Goal: Information Seeking & Learning: Learn about a topic

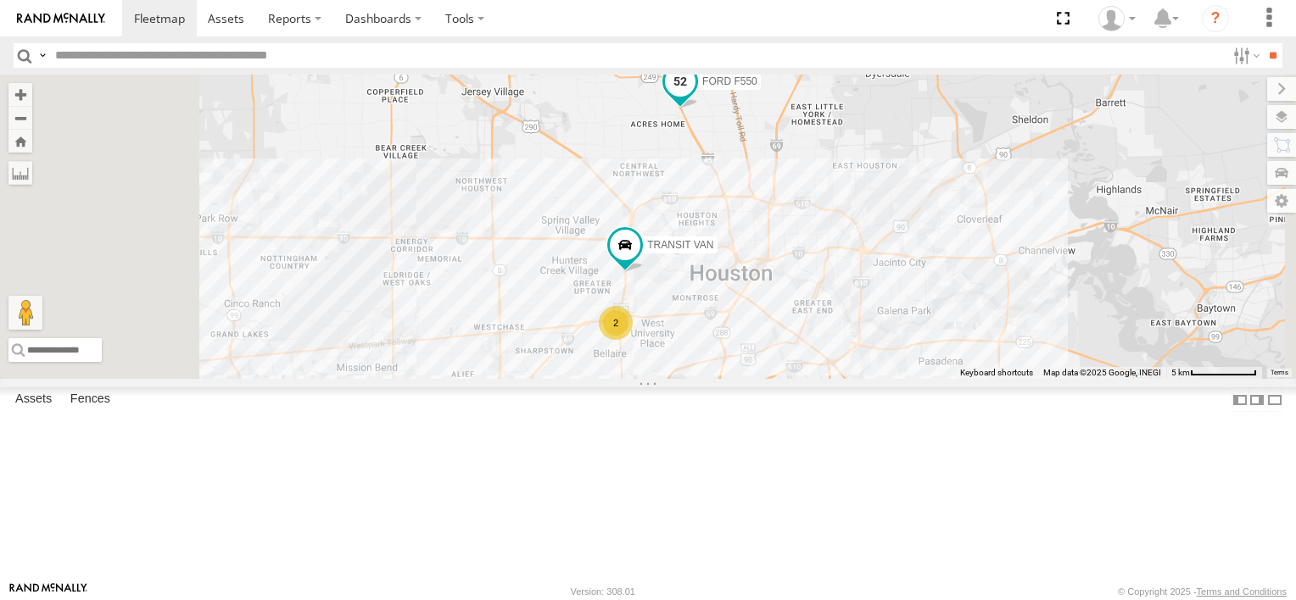
click at [757, 87] on span "FORD F550" at bounding box center [729, 81] width 55 height 12
click at [795, 96] on div at bounding box center [680, 82] width 231 height 25
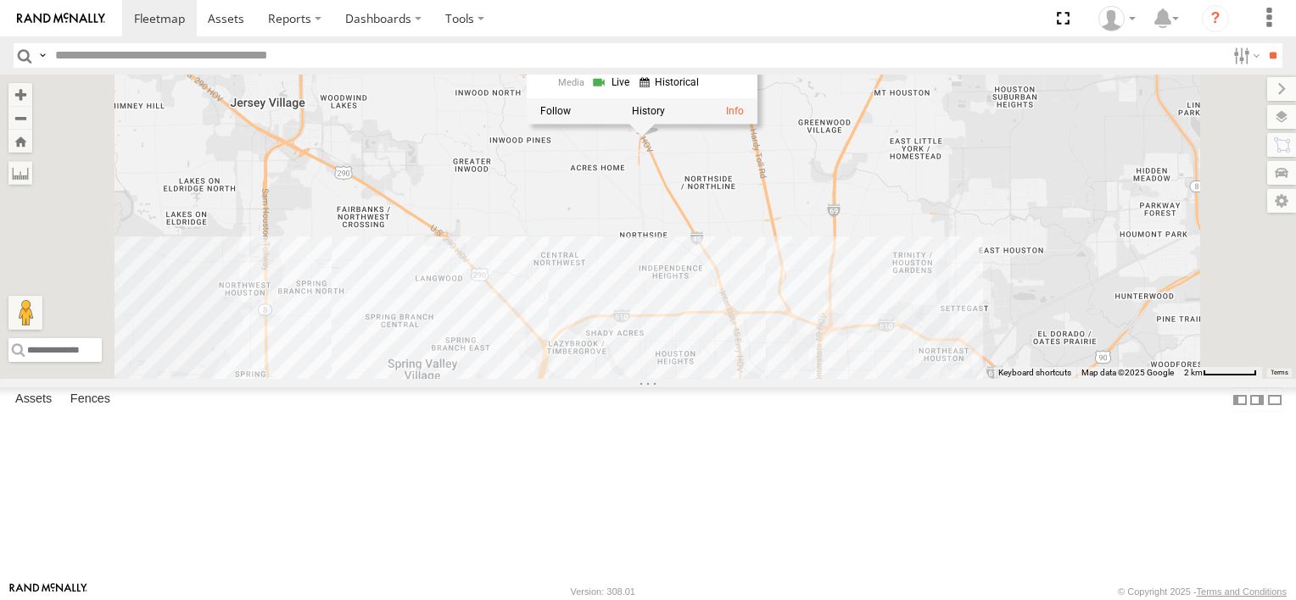
click at [968, 328] on div "FORD F550 TRANSIT VAN FORD F550 Common Bond I-45 HOV Ln Hidden Valley 29.87577 …" at bounding box center [648, 227] width 1296 height 304
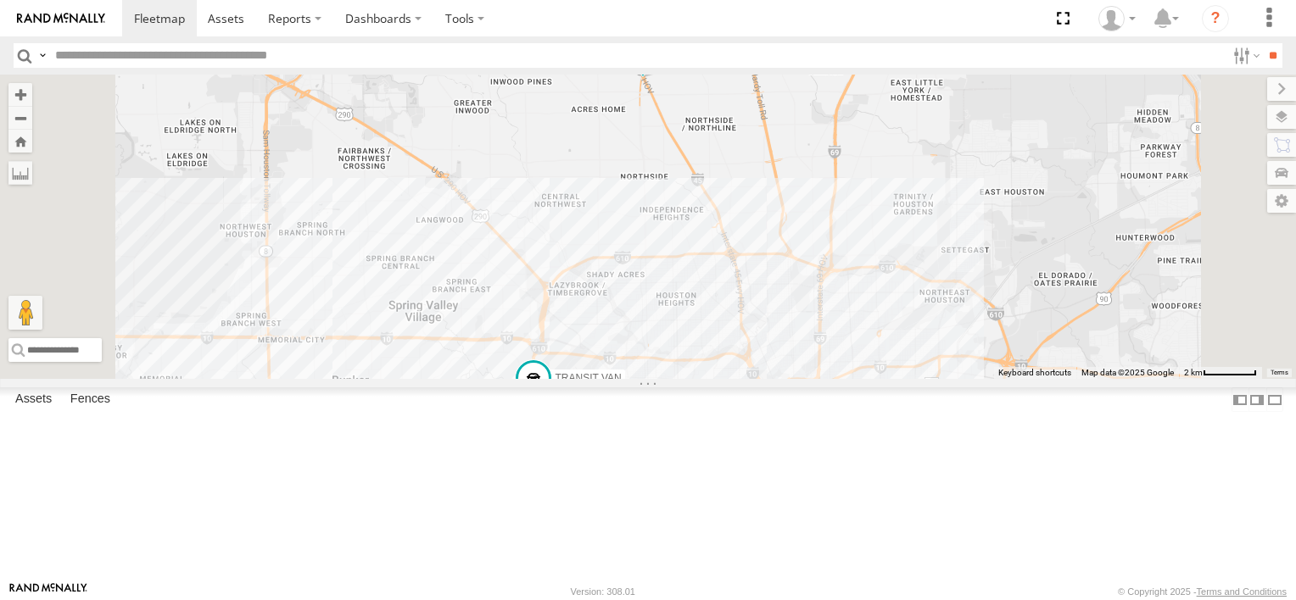
drag, startPoint x: 899, startPoint y: 241, endPoint x: 903, endPoint y: 170, distance: 71.4
click at [903, 170] on div "FORD F550 TRANSIT VAN" at bounding box center [648, 227] width 1296 height 304
click at [153, 20] on span at bounding box center [159, 18] width 51 height 16
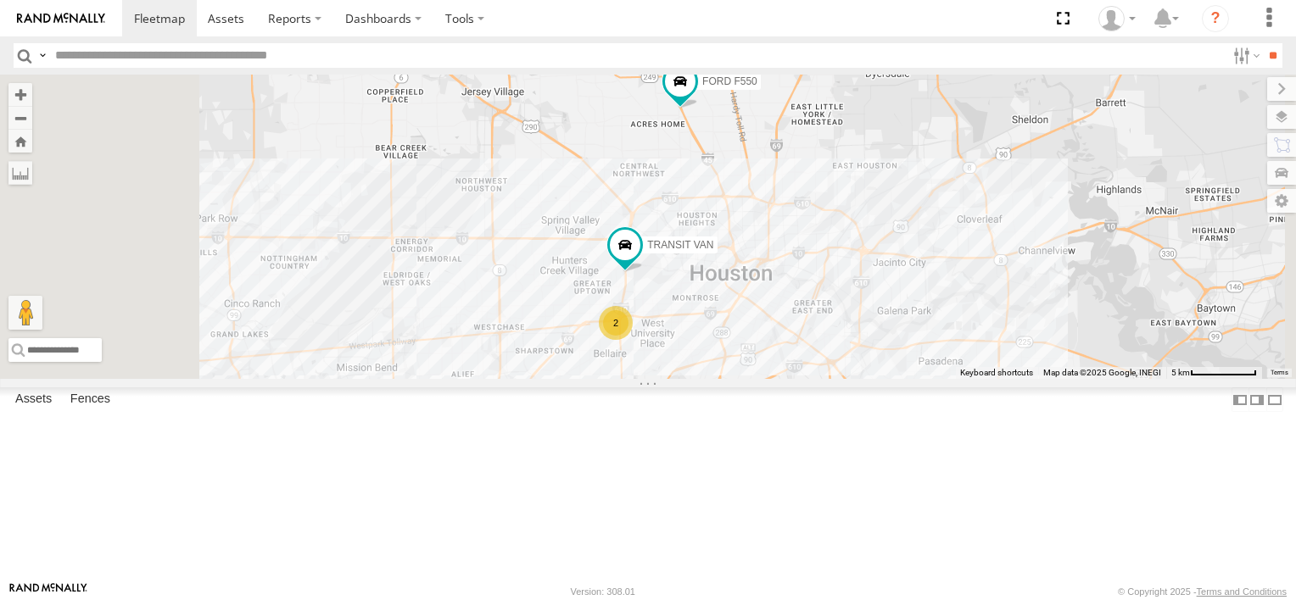
click at [633, 340] on div "2" at bounding box center [616, 323] width 34 height 34
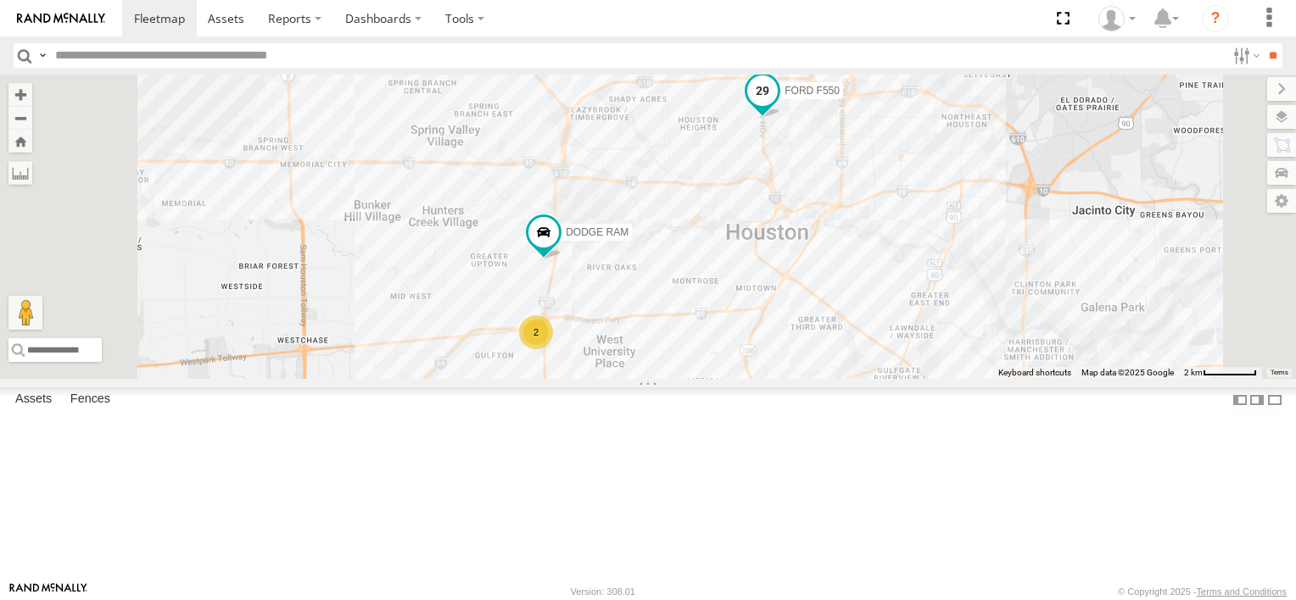
click at [839, 97] on span "FORD F550" at bounding box center [811, 91] width 55 height 12
click at [878, 105] on div at bounding box center [762, 92] width 231 height 25
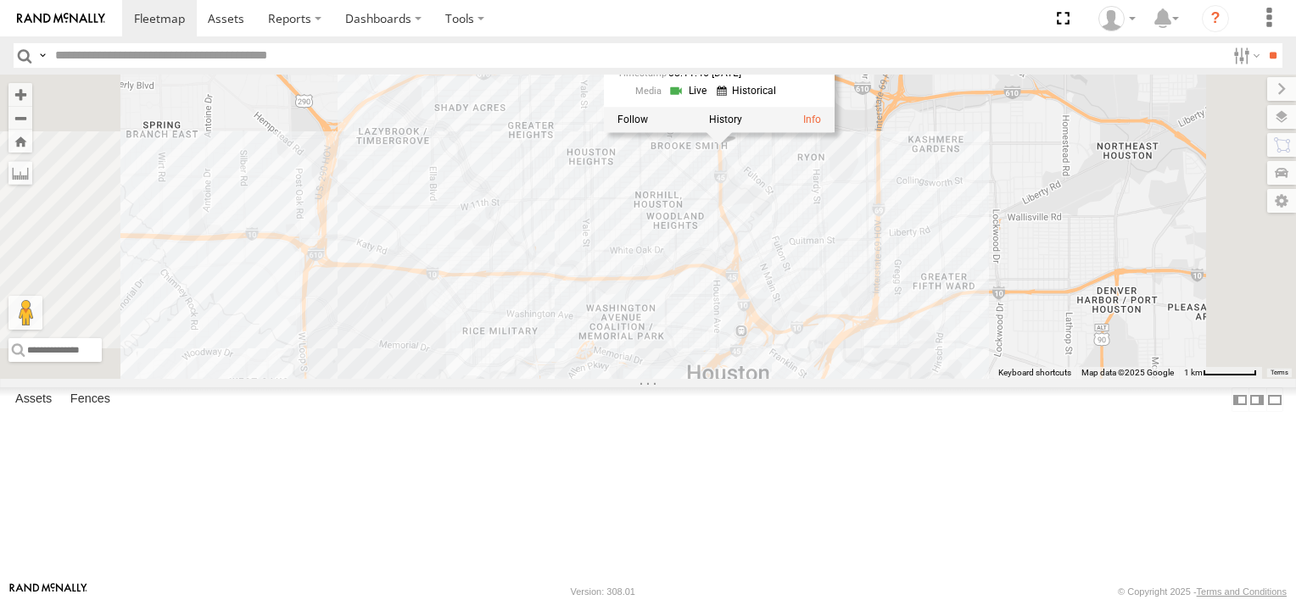
click at [982, 295] on div "FORD F550 DODGE RAM FORD F550 Common Bond I-45 [PERSON_NAME] 29.80009 , -95.371…" at bounding box center [648, 227] width 1296 height 304
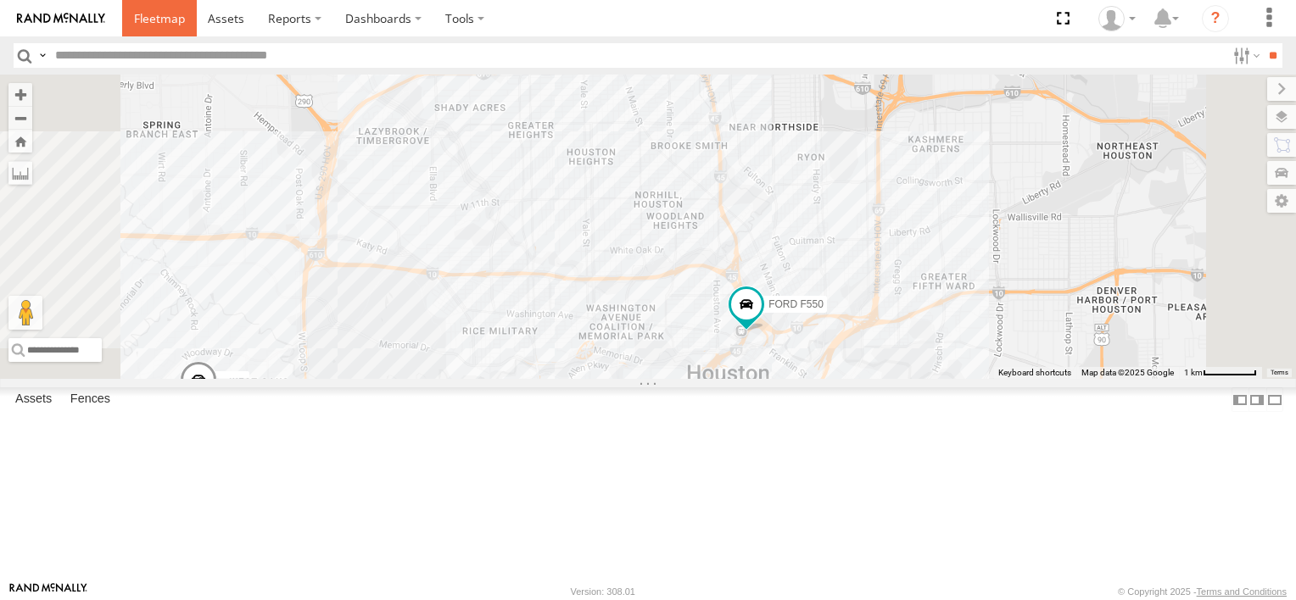
click at [156, 25] on span at bounding box center [159, 18] width 51 height 16
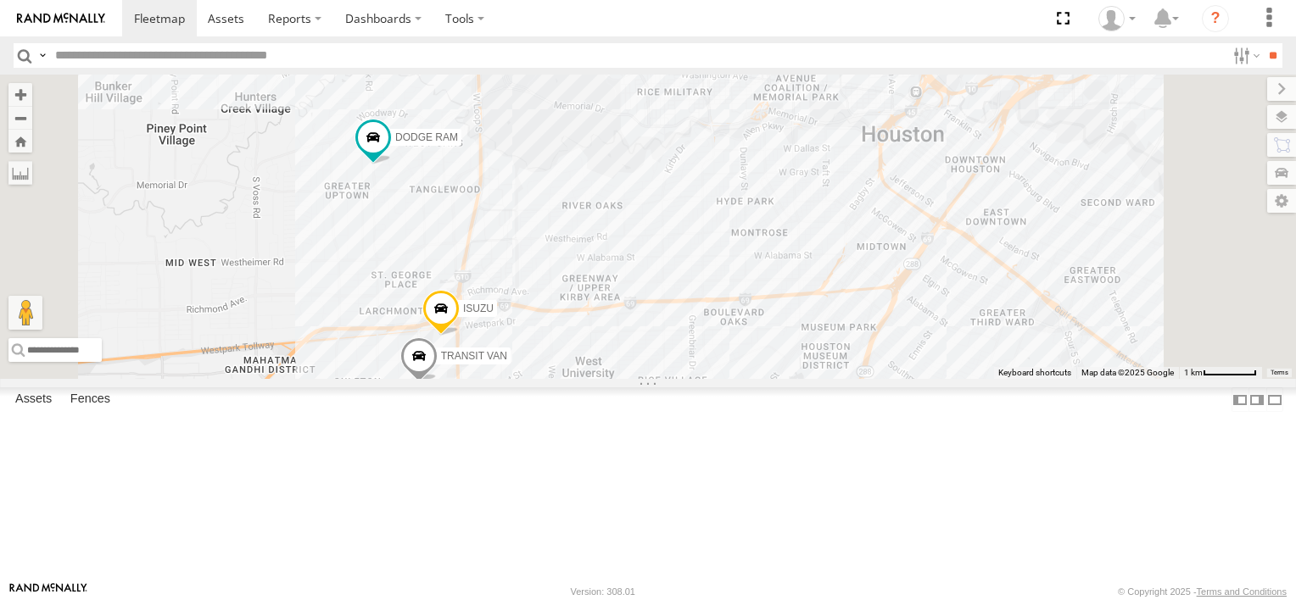
click at [507, 362] on span "TRANSIT VAN" at bounding box center [474, 356] width 66 height 12
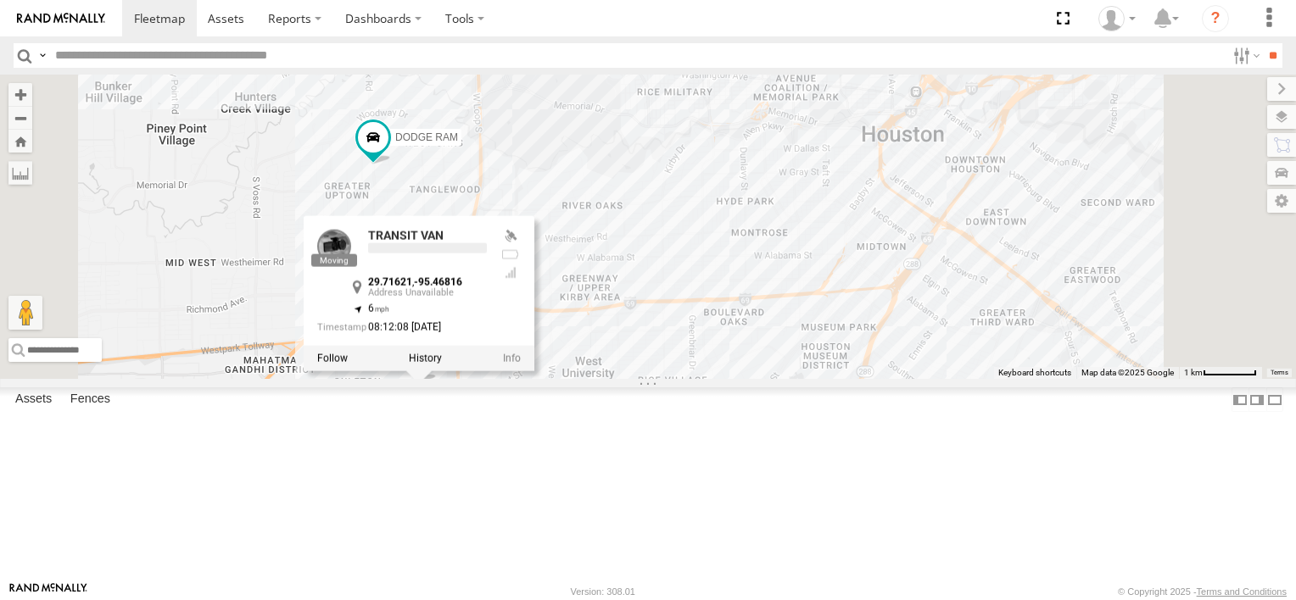
click at [534, 371] on div at bounding box center [419, 357] width 231 height 25
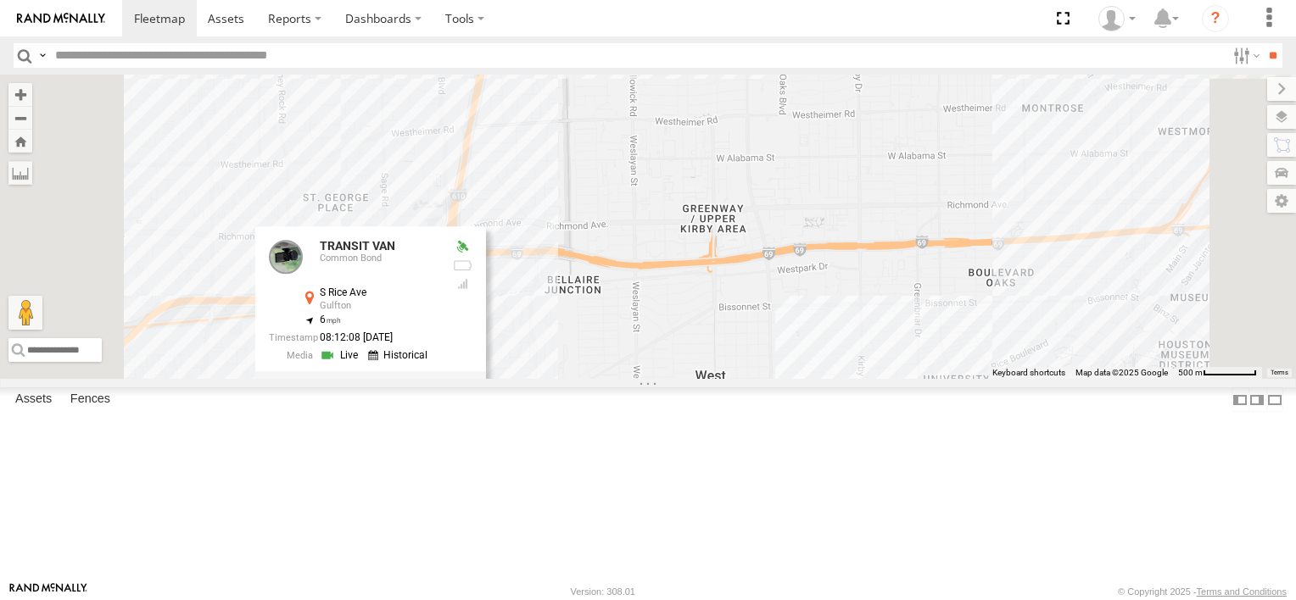
click at [624, 379] on div "FORD F550 ISUZU TRANSIT VAN DODGE RAM TRANSIT VAN Common Bond S Rice Ave Gulfto…" at bounding box center [648, 227] width 1296 height 304
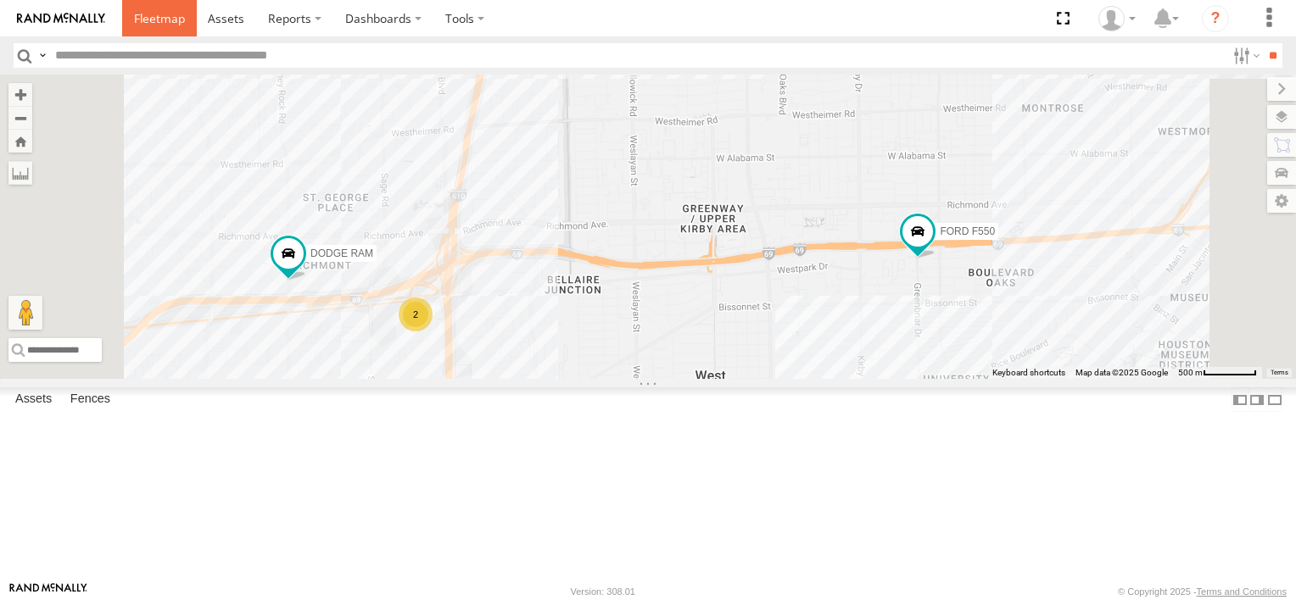
click at [174, 17] on span at bounding box center [159, 18] width 51 height 16
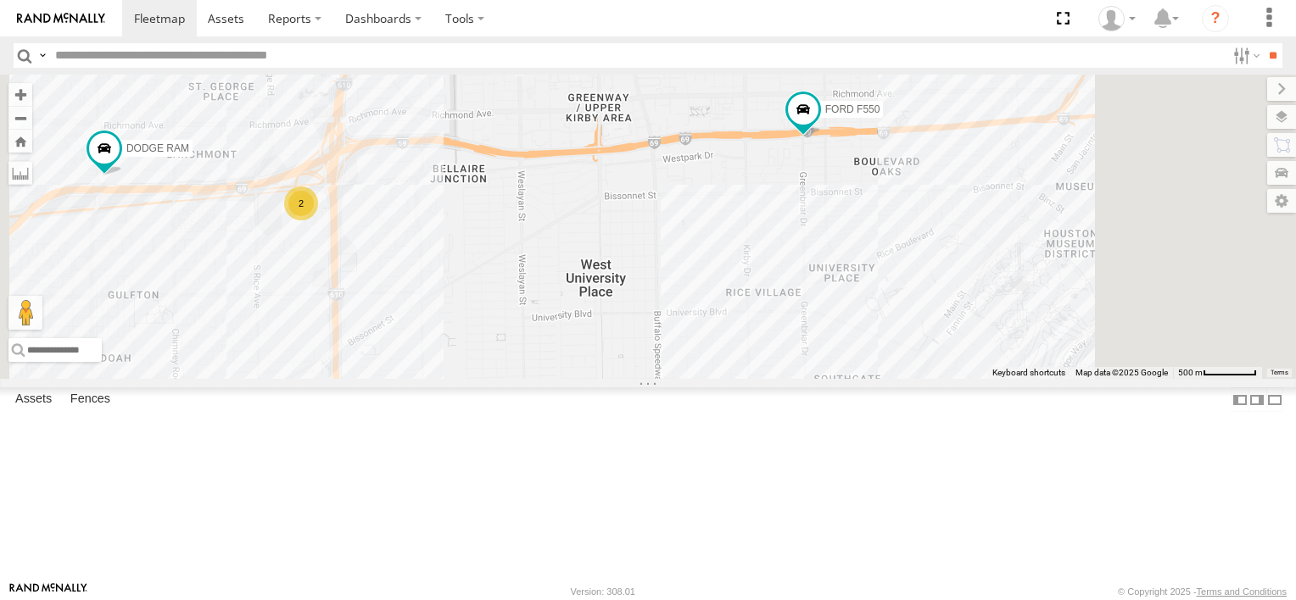
drag, startPoint x: 1179, startPoint y: 325, endPoint x: 1014, endPoint y: 276, distance: 172.3
click at [1014, 276] on div "FORD F550 2 DODGE RAM" at bounding box center [648, 227] width 1296 height 304
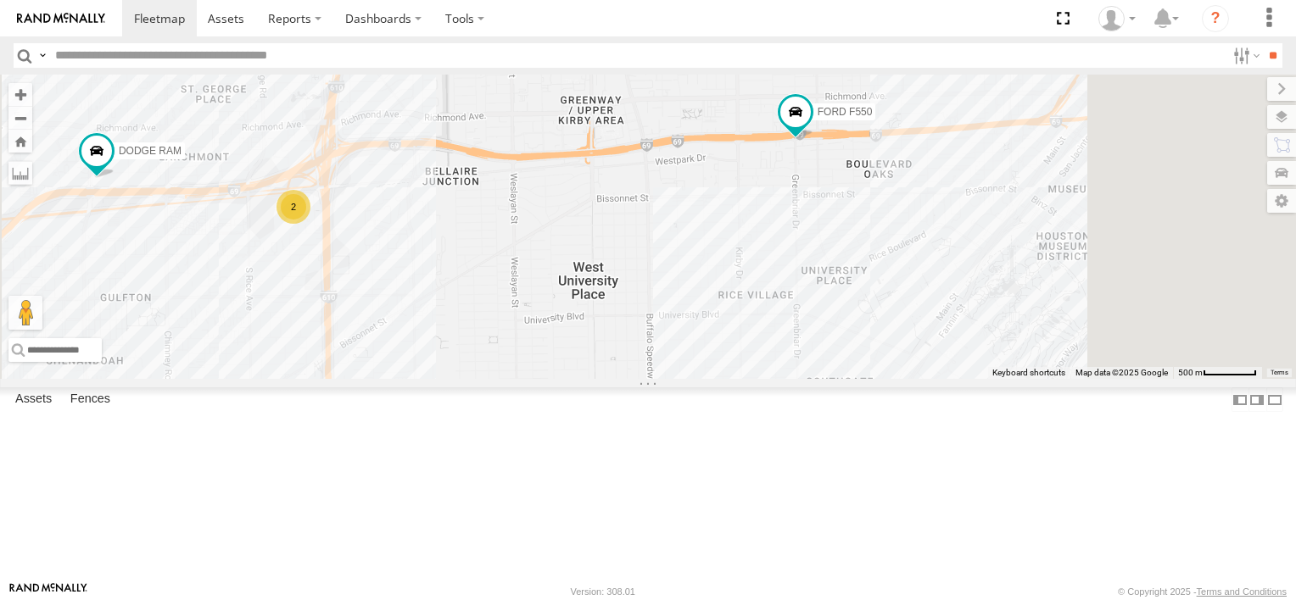
click at [1031, 379] on div "FORD F550 2 DODGE RAM" at bounding box center [648, 227] width 1296 height 304
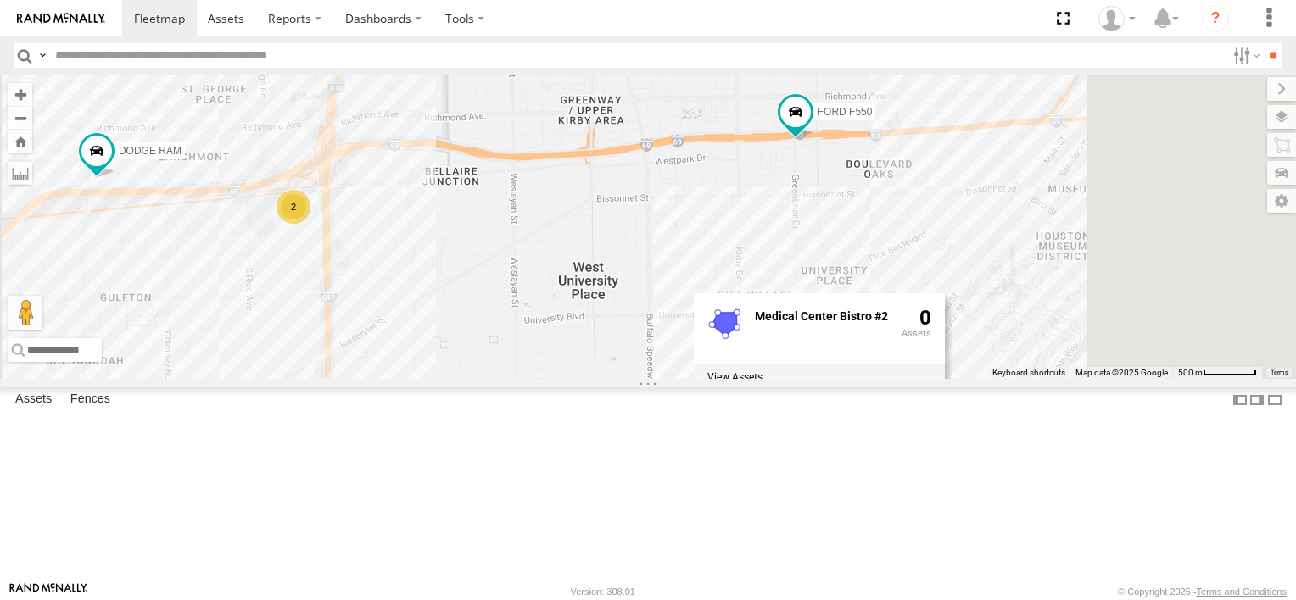
click at [1102, 379] on div "FORD F550 2 DODGE RAM Medical Center Bistro #2 0" at bounding box center [648, 227] width 1296 height 304
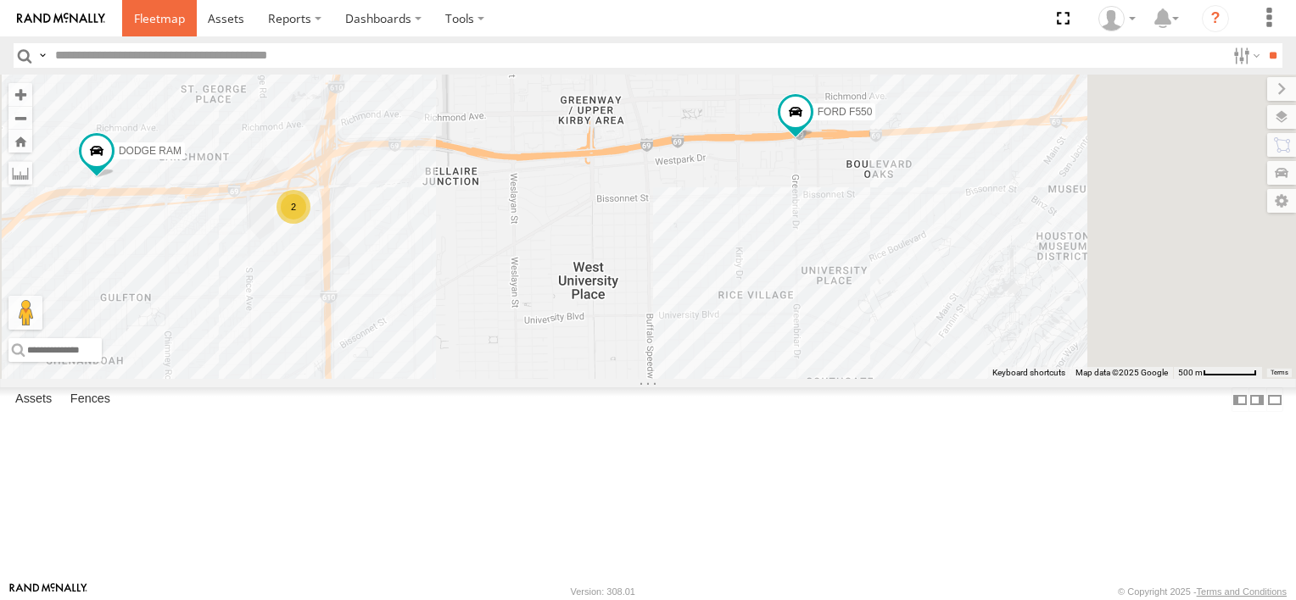
click at [151, 29] on link at bounding box center [159, 18] width 75 height 36
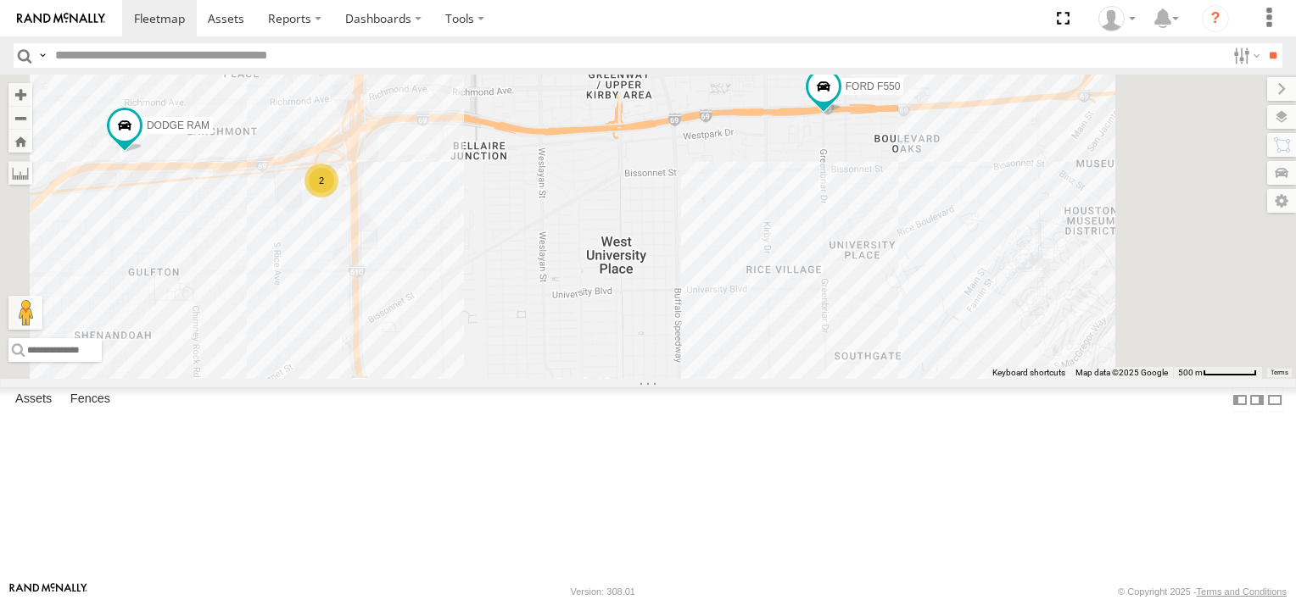
drag, startPoint x: 1195, startPoint y: 337, endPoint x: 1016, endPoint y: 265, distance: 193.2
click at [1016, 265] on div "FORD F550 2 DODGE RAM" at bounding box center [648, 227] width 1296 height 304
click at [896, 92] on span "FORD F550" at bounding box center [868, 86] width 55 height 12
click at [934, 100] on div at bounding box center [819, 87] width 231 height 25
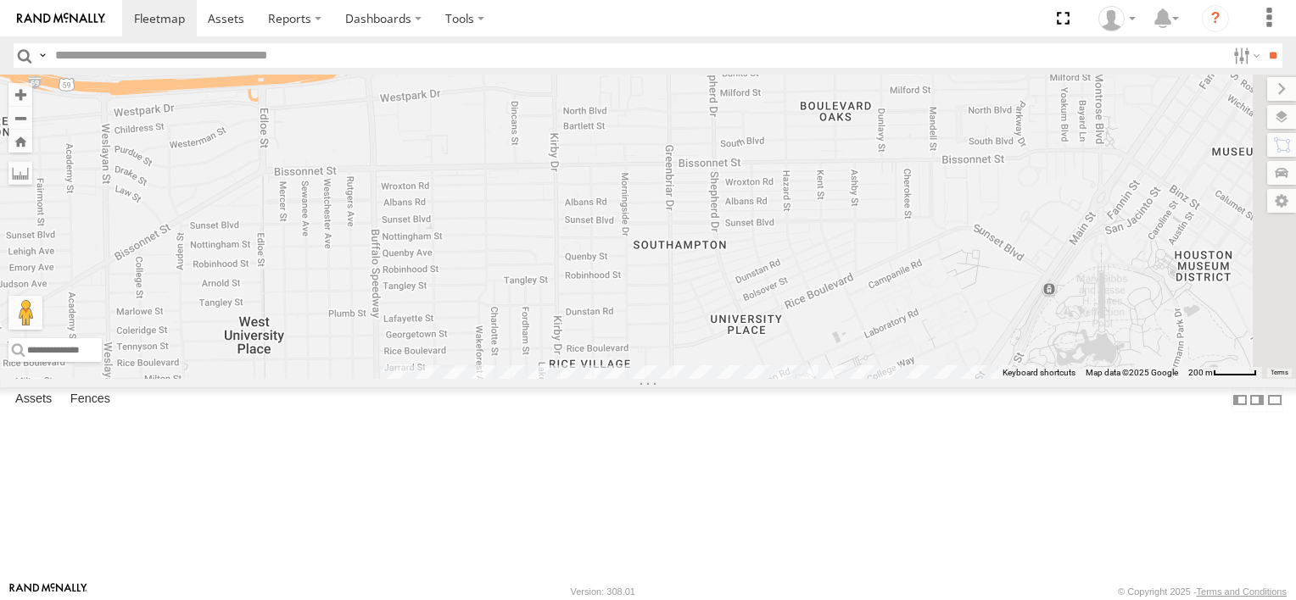
drag, startPoint x: 1083, startPoint y: 287, endPoint x: 956, endPoint y: 190, distance: 159.6
click at [956, 190] on div "FORD F550 DODGE RAM FORD F550 Common Bond [GEOGRAPHIC_DATA] [GEOGRAPHIC_DATA] 1…" at bounding box center [648, 227] width 1296 height 304
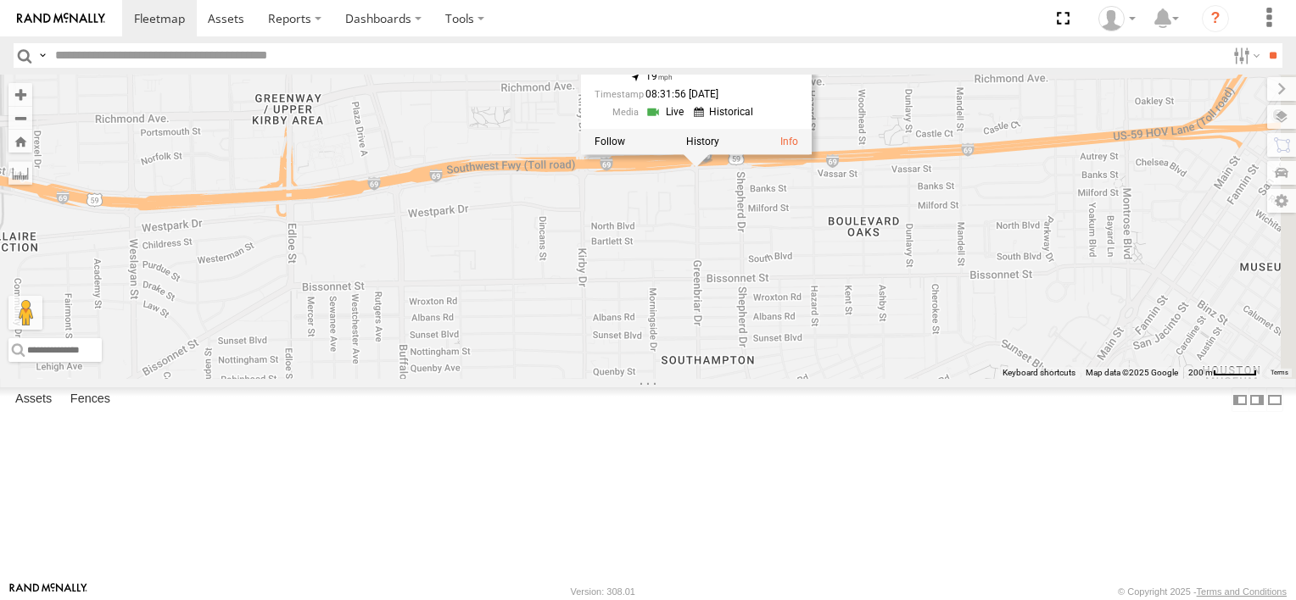
drag, startPoint x: 1014, startPoint y: 360, endPoint x: 1050, endPoint y: 477, distance: 123.1
click at [1050, 379] on div "FORD F550 DODGE RAM FORD F550 Common Bond [GEOGRAPHIC_DATA] [GEOGRAPHIC_DATA] 1…" at bounding box center [648, 227] width 1296 height 304
click at [625, 147] on label at bounding box center [609, 141] width 31 height 12
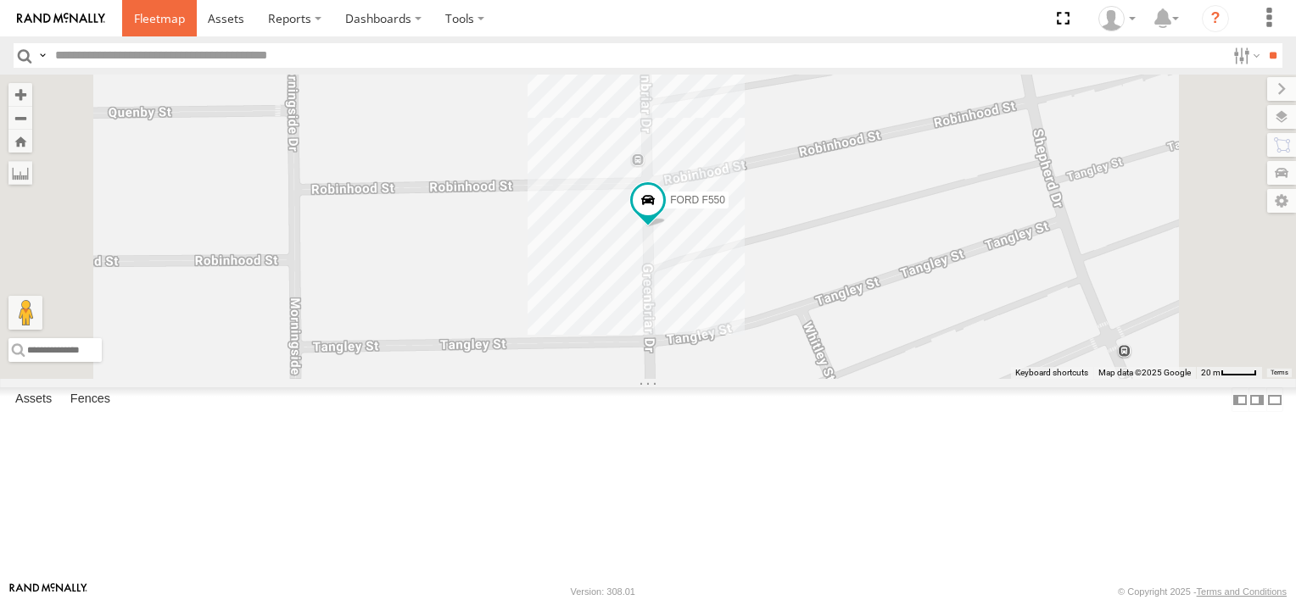
click at [159, 18] on span at bounding box center [159, 18] width 51 height 16
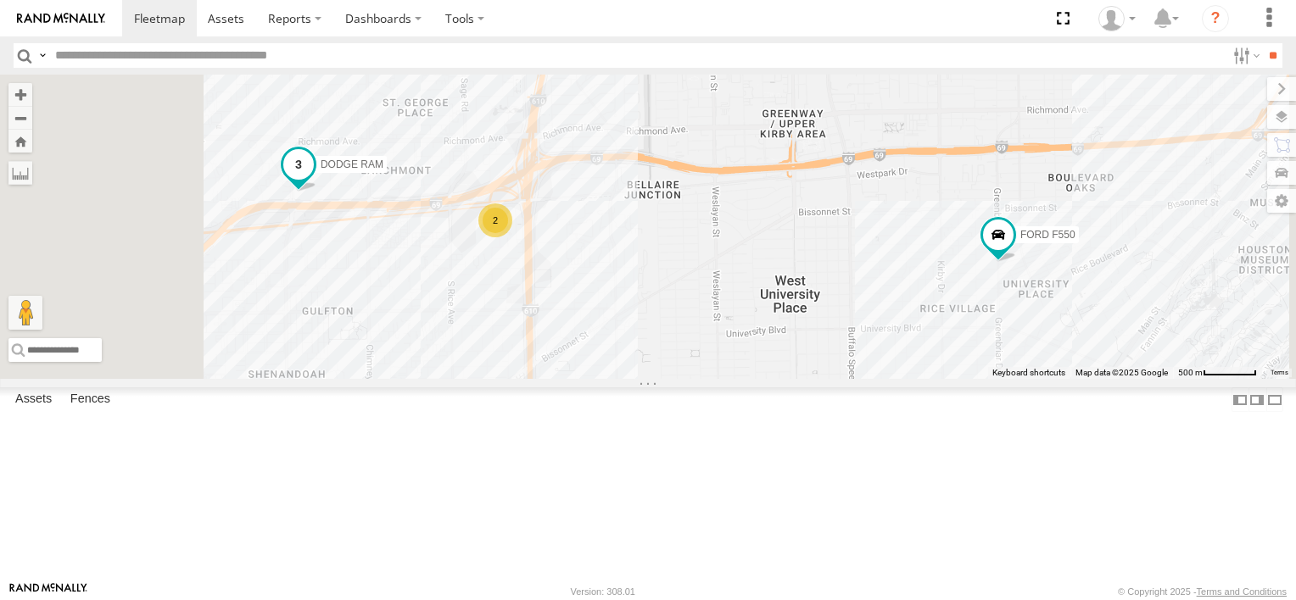
click at [383, 170] on span "DODGE RAM" at bounding box center [352, 165] width 63 height 12
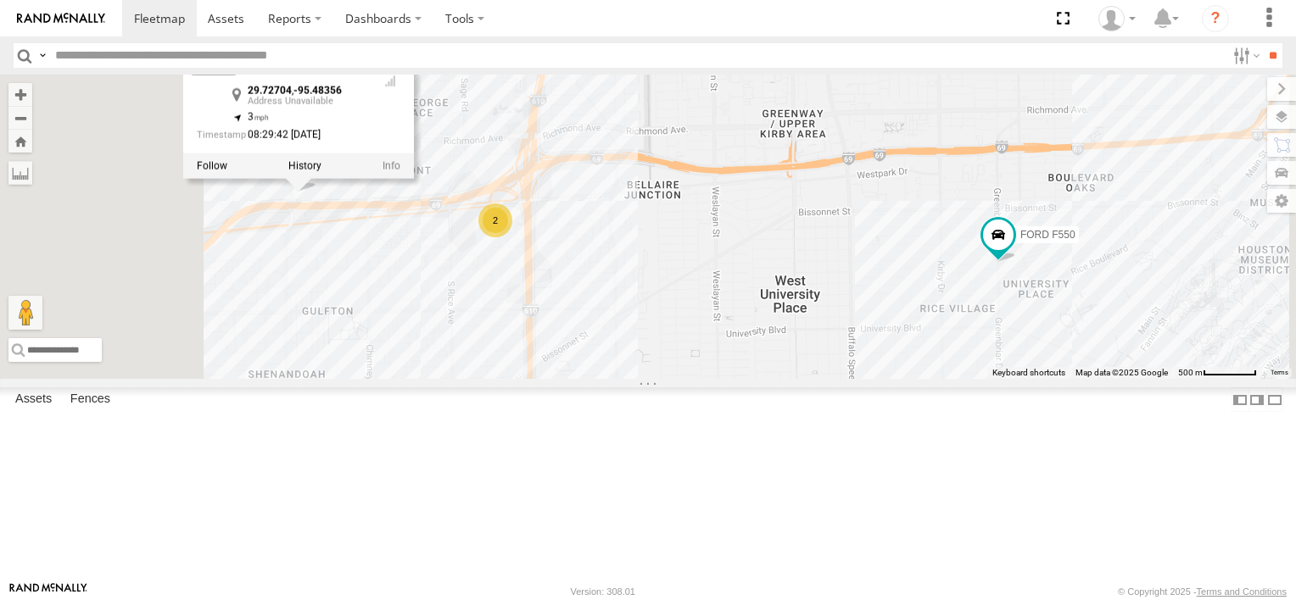
click at [414, 179] on div at bounding box center [298, 165] width 231 height 25
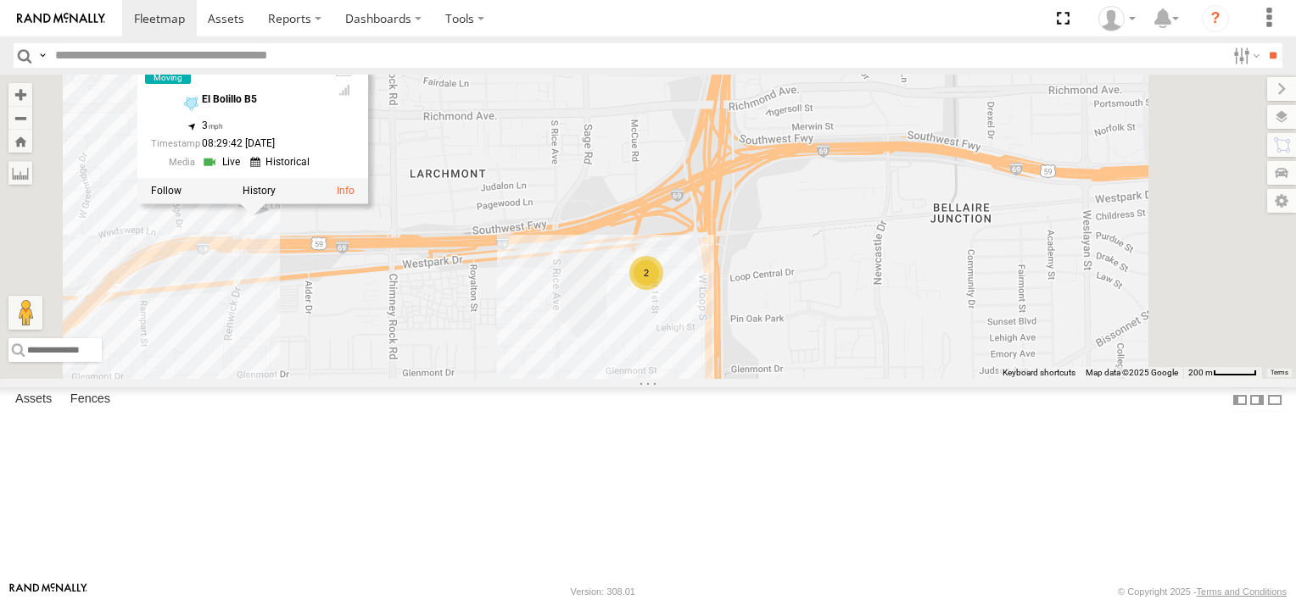
click at [368, 204] on div at bounding box center [252, 190] width 231 height 25
click at [276, 197] on label at bounding box center [259, 191] width 33 height 12
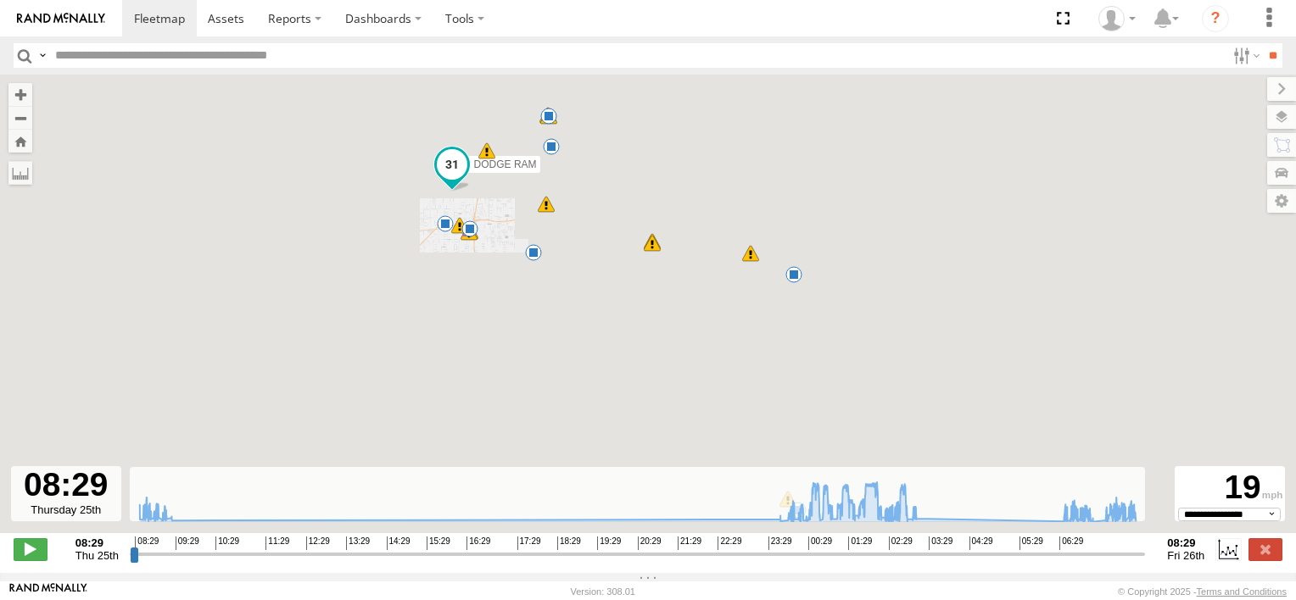
type input "**********"
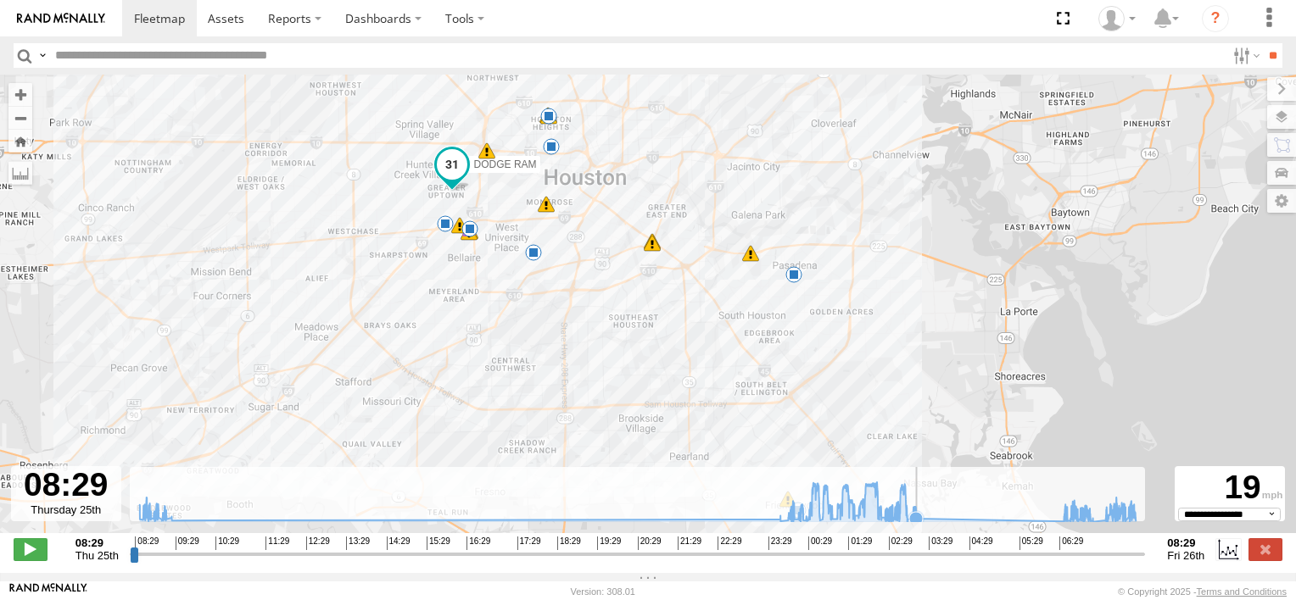
click at [920, 521] on icon at bounding box center [915, 518] width 17 height 17
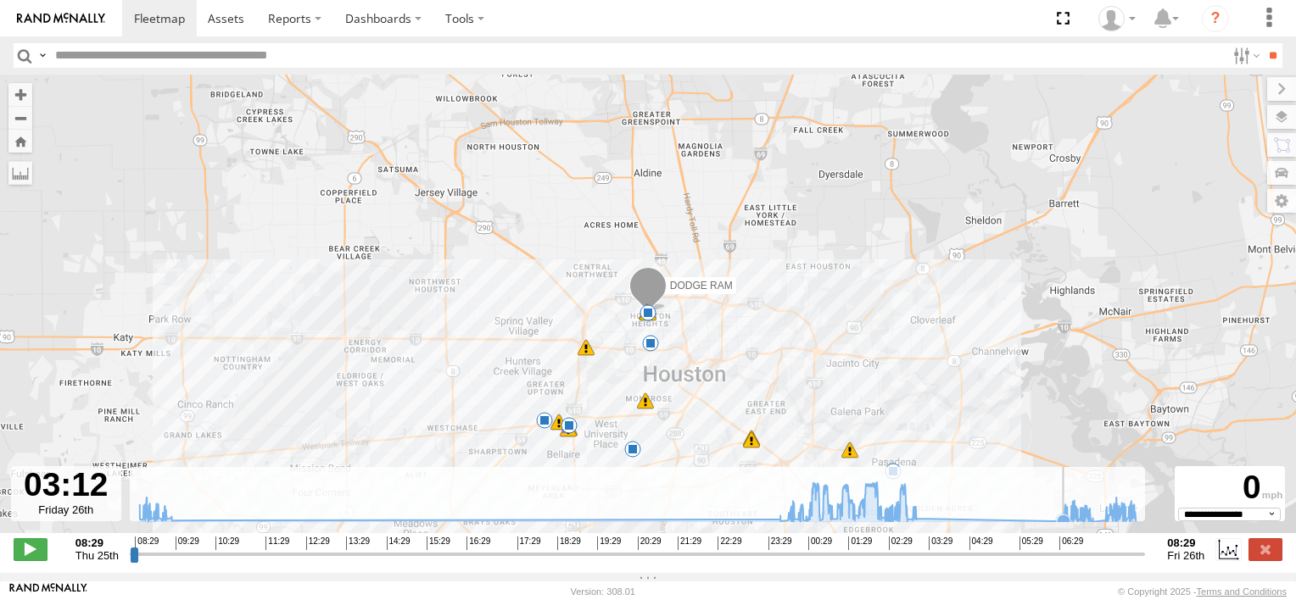
click at [1057, 522] on icon at bounding box center [637, 502] width 1013 height 40
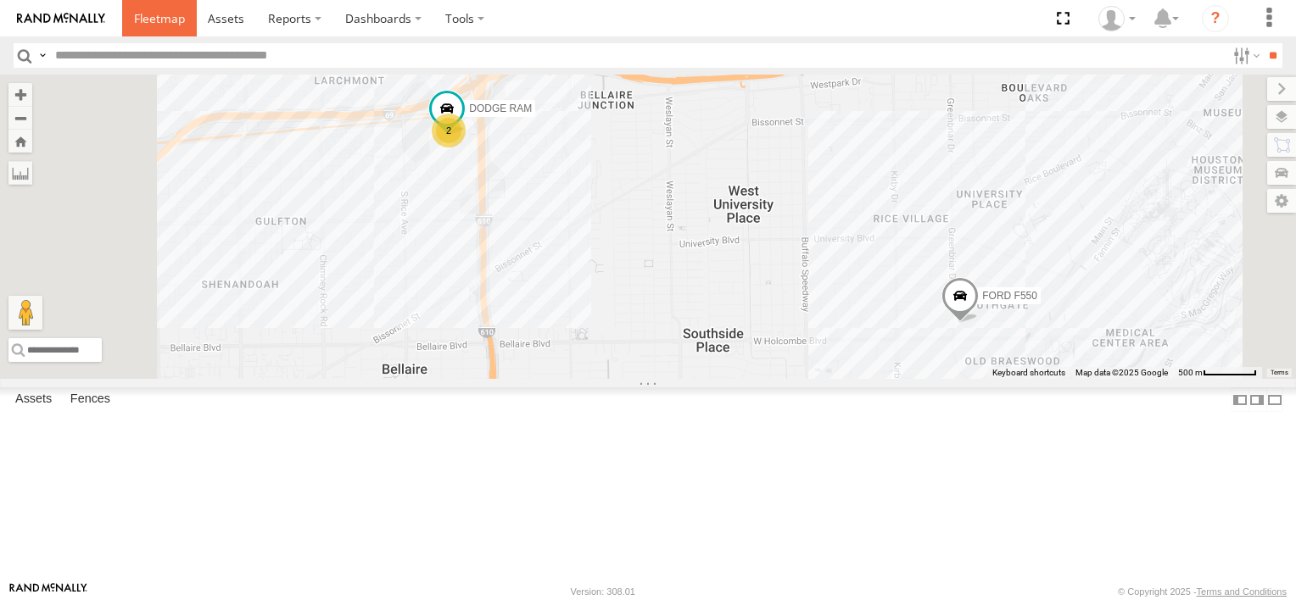
click at [170, 25] on span at bounding box center [159, 18] width 51 height 16
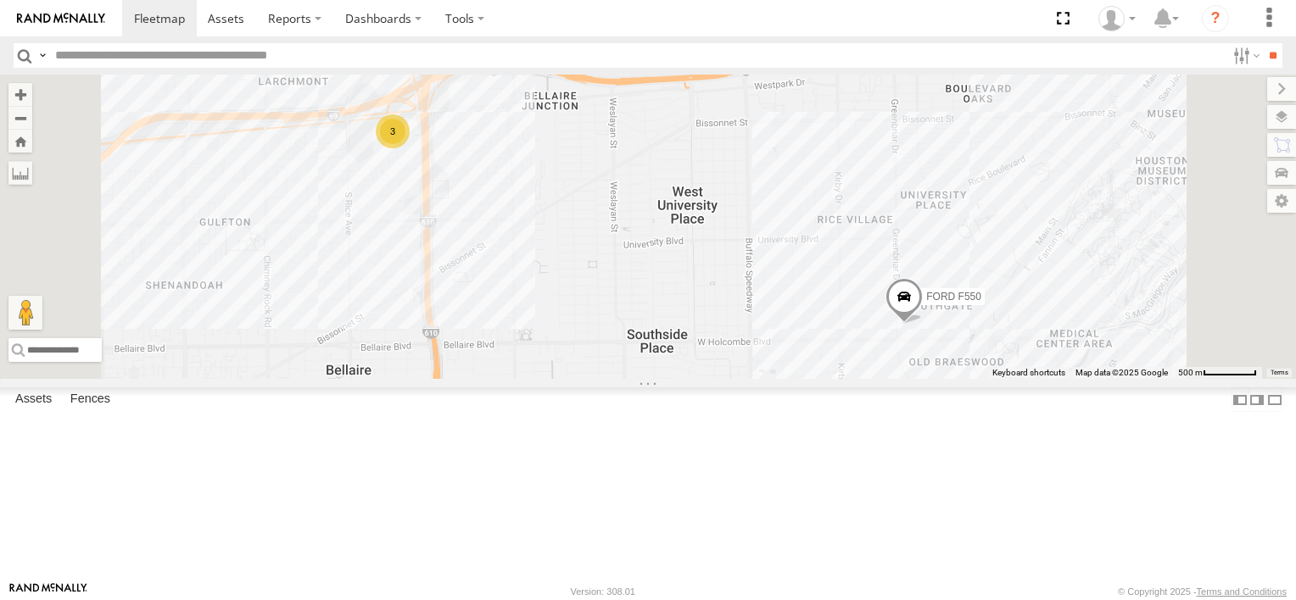
click at [1138, 379] on div "FORD F550 3" at bounding box center [648, 227] width 1296 height 304
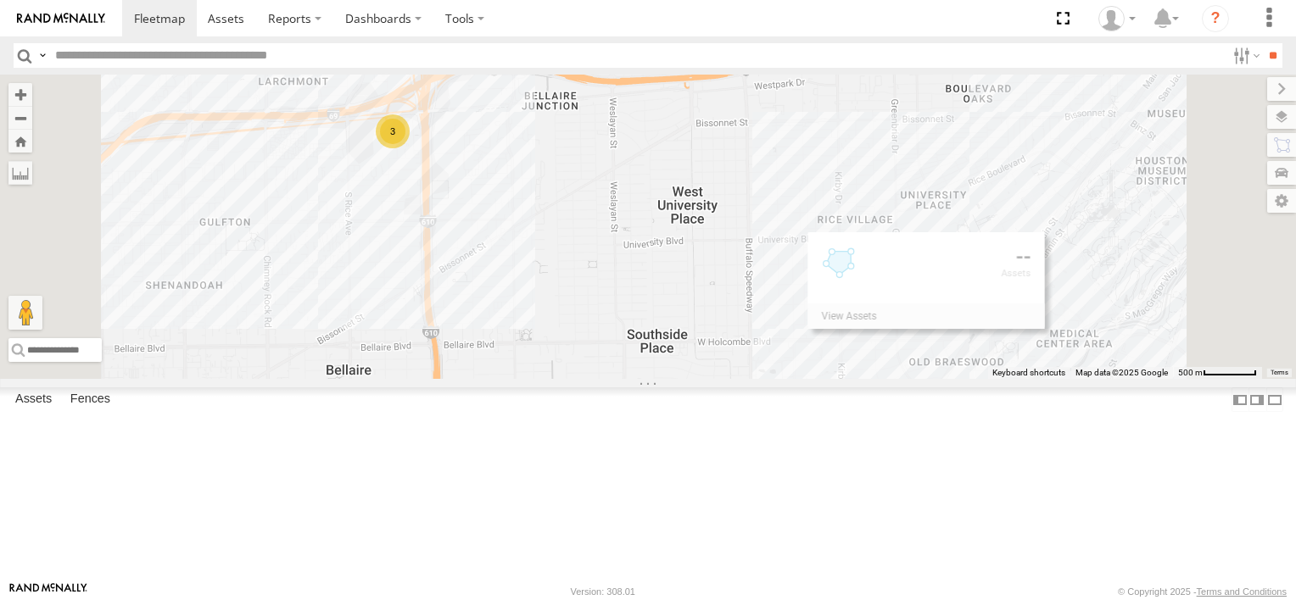
click at [1138, 379] on div "FORD F550 3" at bounding box center [648, 227] width 1296 height 304
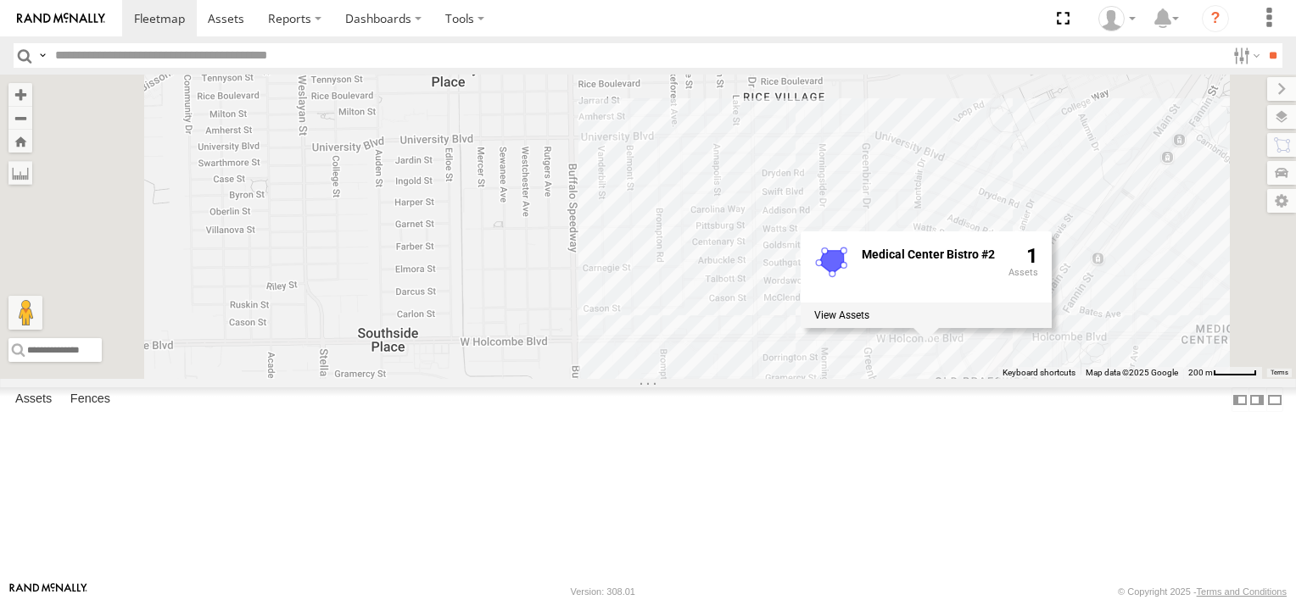
click at [1075, 379] on div "FORD F550 Medical Center Bistro #2 1" at bounding box center [648, 227] width 1296 height 304
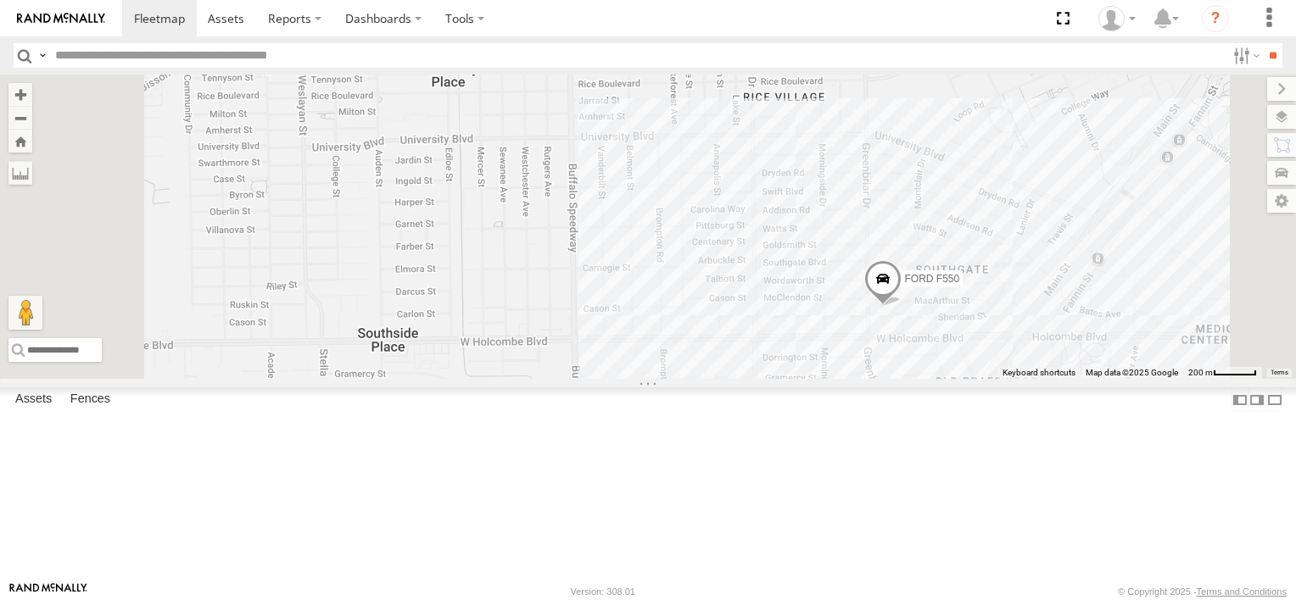
click at [960, 284] on span "FORD F550" at bounding box center [932, 278] width 55 height 12
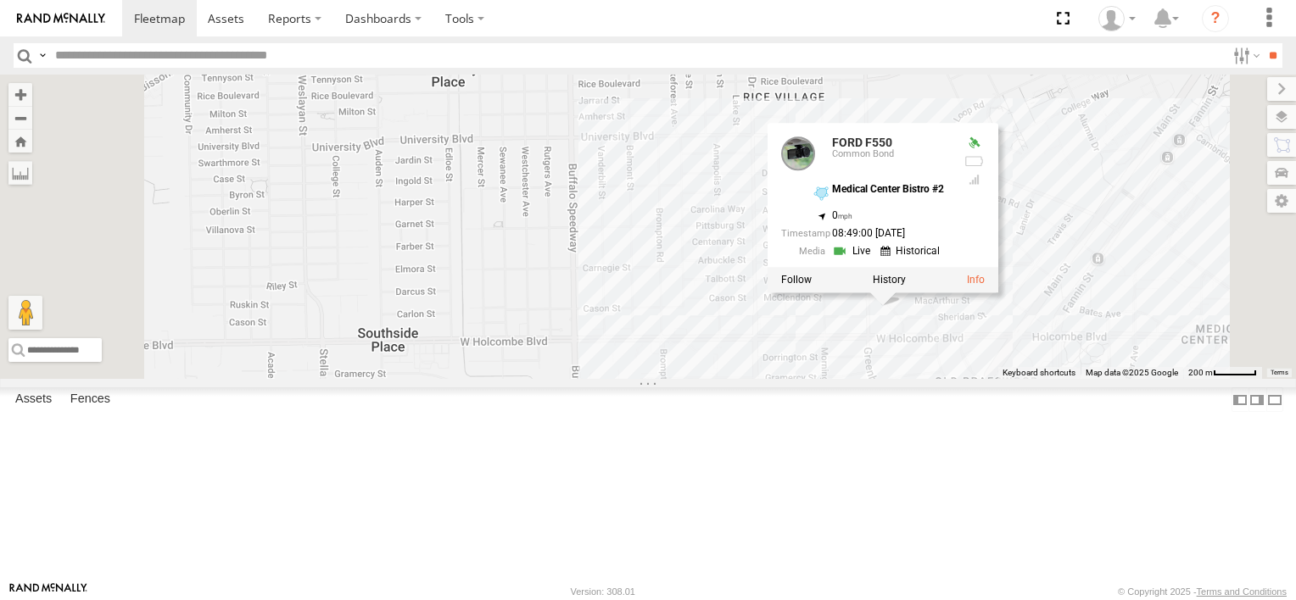
click at [998, 293] on div at bounding box center [882, 279] width 231 height 25
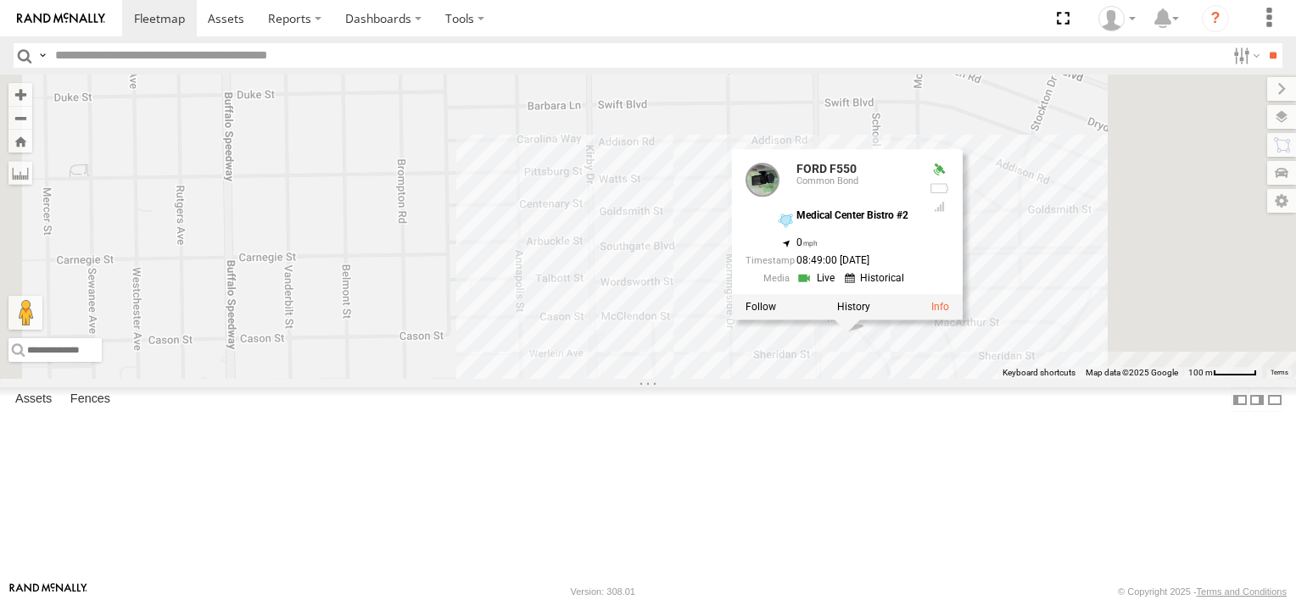
click at [839, 286] on link at bounding box center [817, 278] width 43 height 16
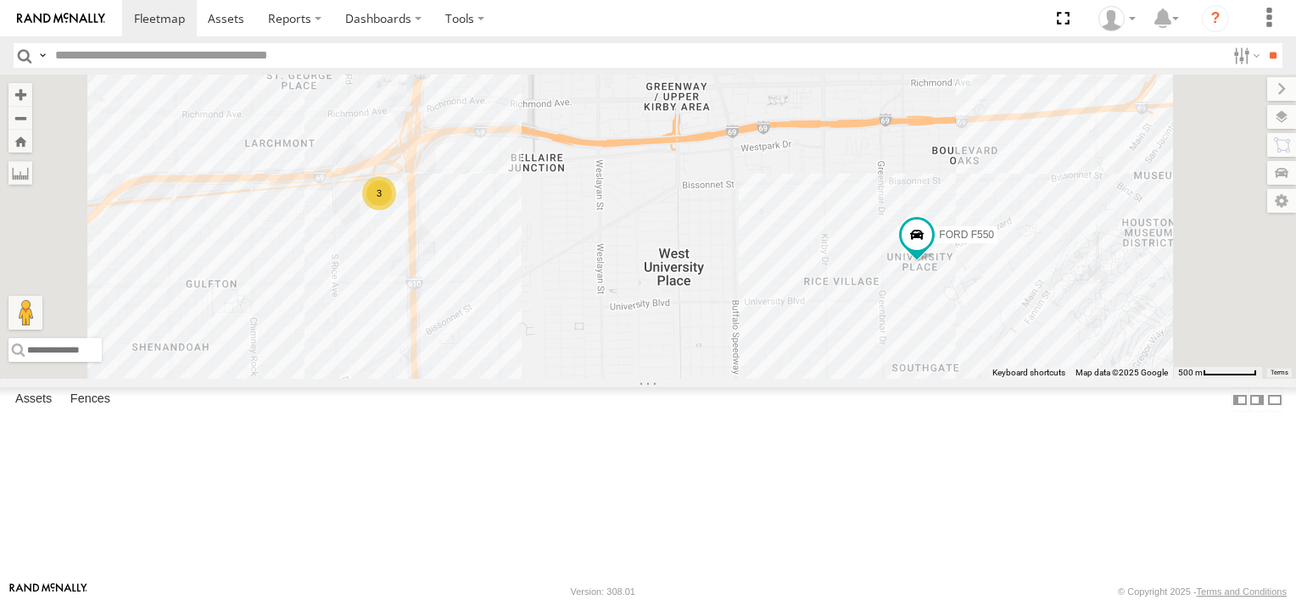
click at [396, 210] on div "3" at bounding box center [379, 193] width 34 height 34
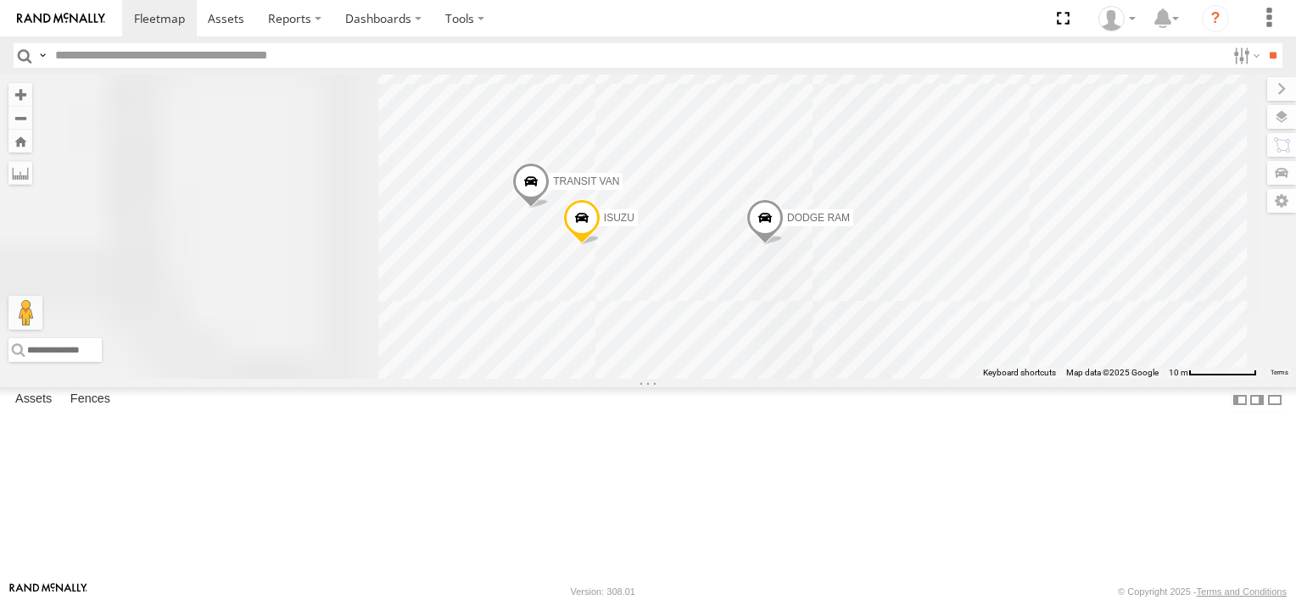
click at [588, 295] on div "FORD F550 ISUZU TRANSIT VAN DODGE RAM" at bounding box center [648, 227] width 1296 height 304
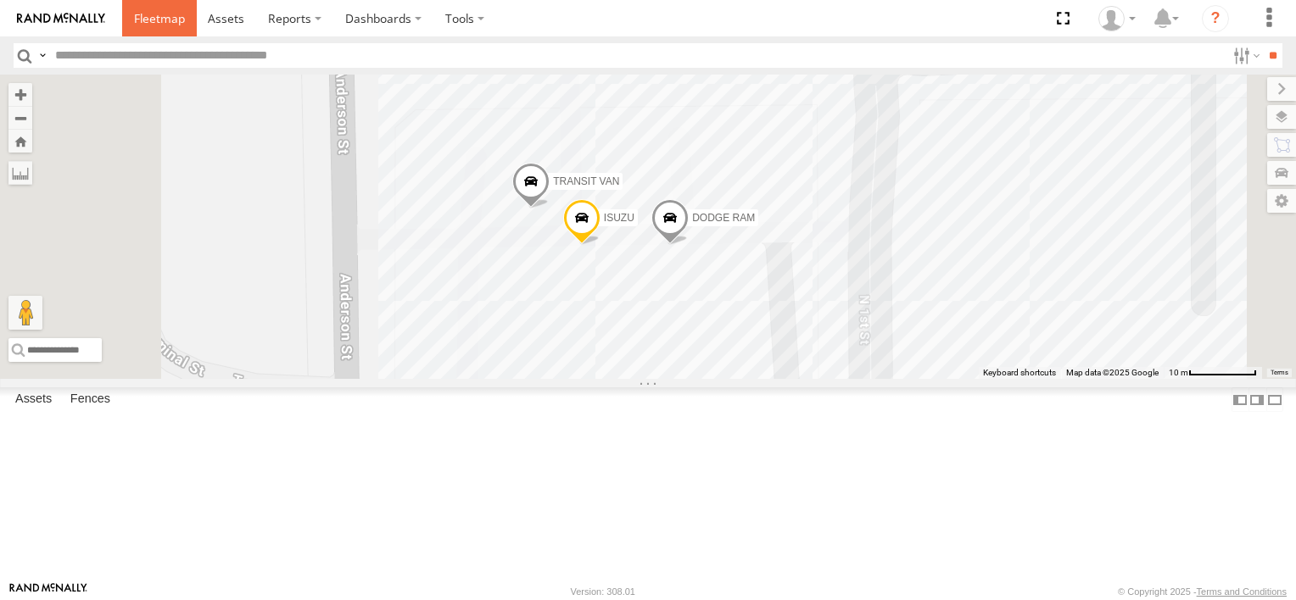
click at [165, 20] on span at bounding box center [159, 18] width 51 height 16
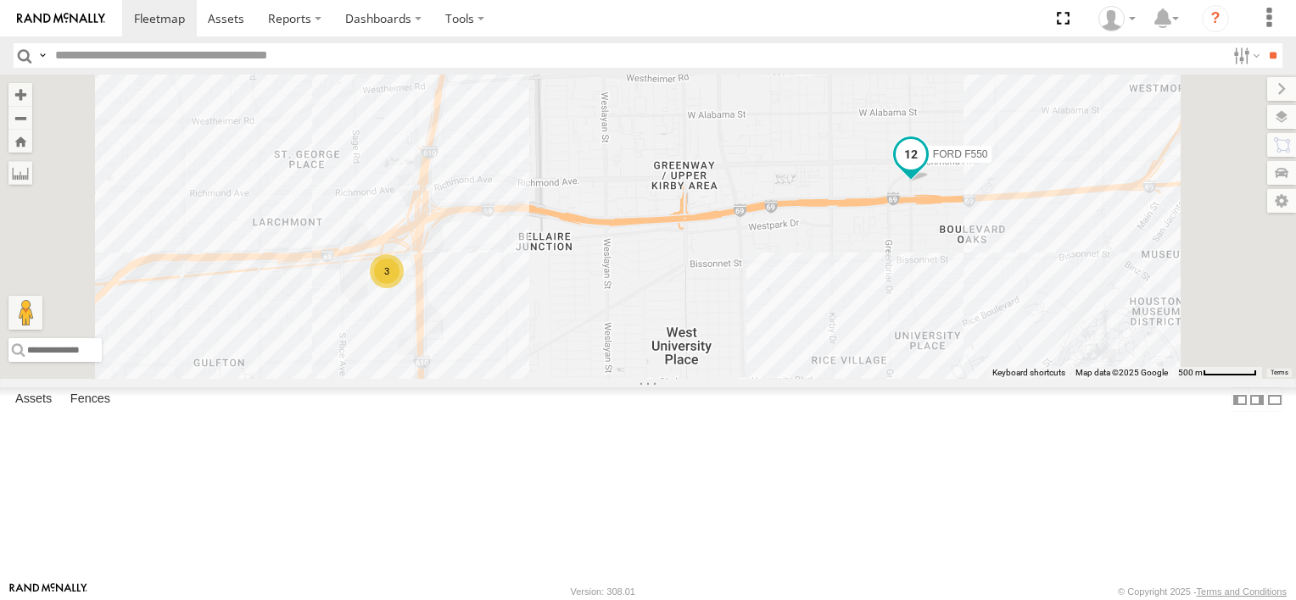
click at [988, 160] on span "FORD F550" at bounding box center [960, 154] width 55 height 12
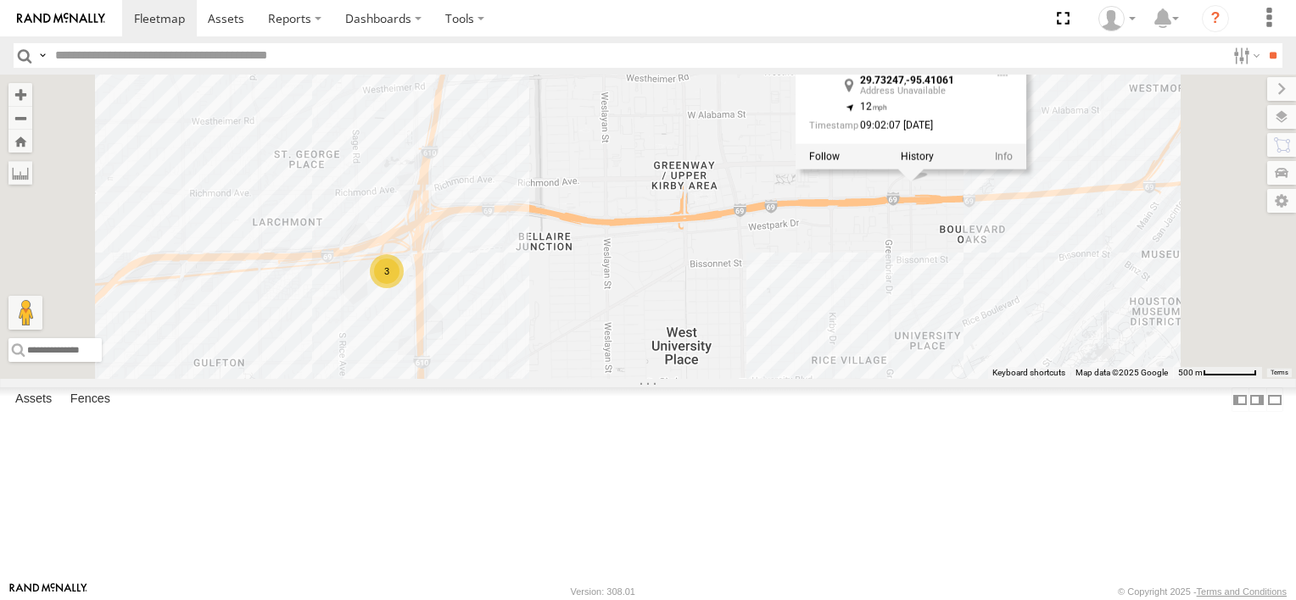
click at [1026, 169] on div at bounding box center [910, 155] width 231 height 25
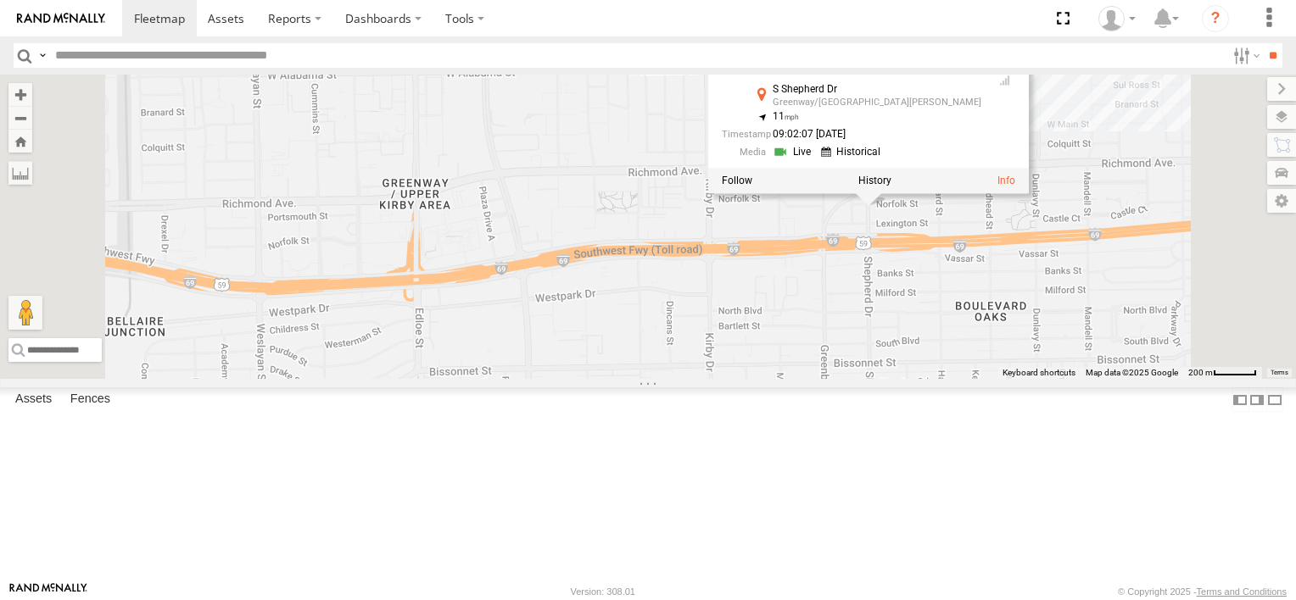
click at [1021, 321] on div "FORD F550 FORD F550 Common Bond S Shepherd [PERSON_NAME]/Upper [PERSON_NAME] 29…" at bounding box center [648, 227] width 1296 height 304
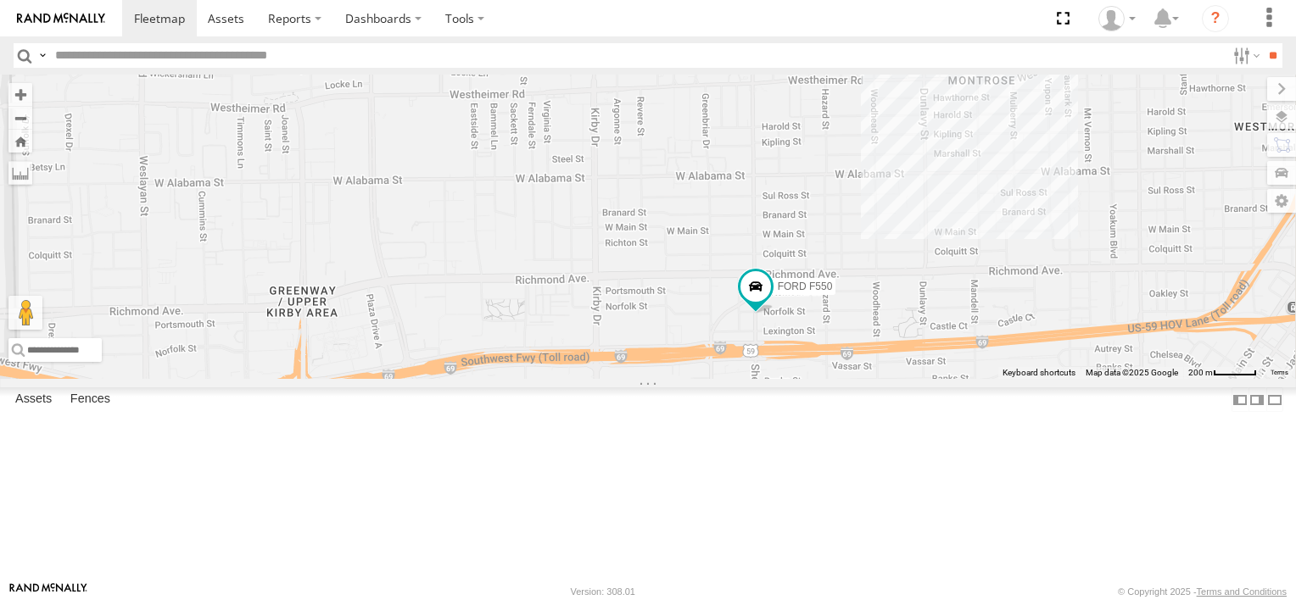
drag, startPoint x: 1021, startPoint y: 321, endPoint x: 908, endPoint y: 431, distance: 157.7
click at [908, 379] on div "FORD F550" at bounding box center [648, 227] width 1296 height 304
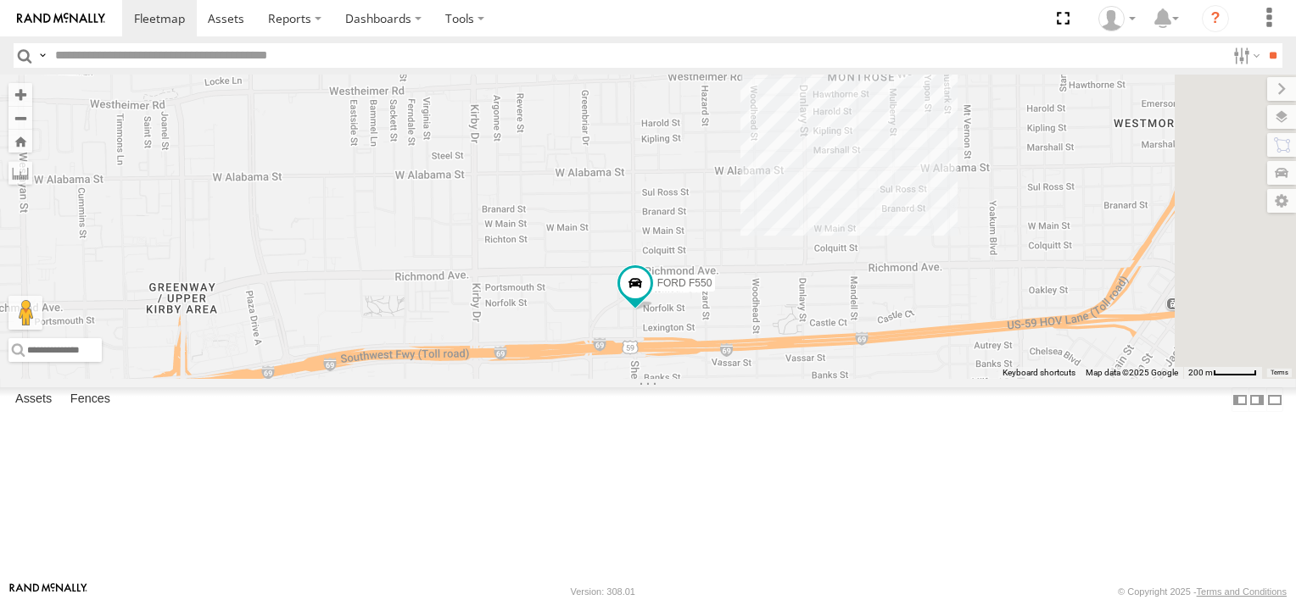
drag, startPoint x: 1087, startPoint y: 436, endPoint x: 966, endPoint y: 429, distance: 121.4
click at [966, 379] on div "FORD F550" at bounding box center [648, 227] width 1296 height 304
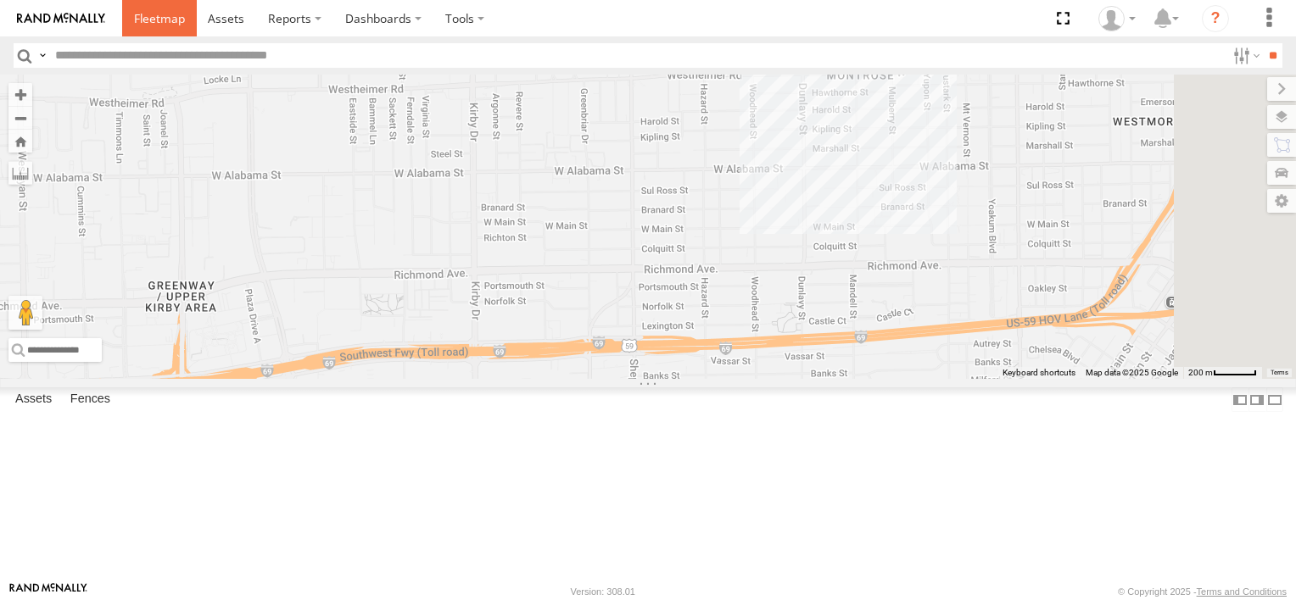
click at [149, 20] on span at bounding box center [159, 18] width 51 height 16
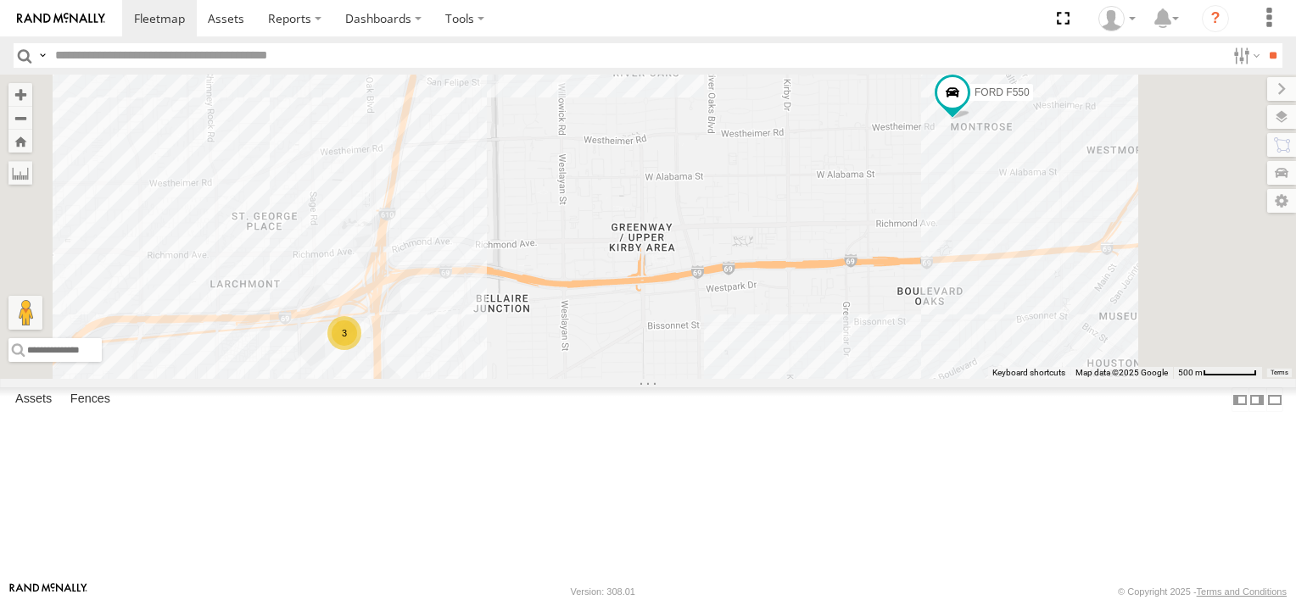
click at [361, 350] on div "3" at bounding box center [344, 333] width 34 height 34
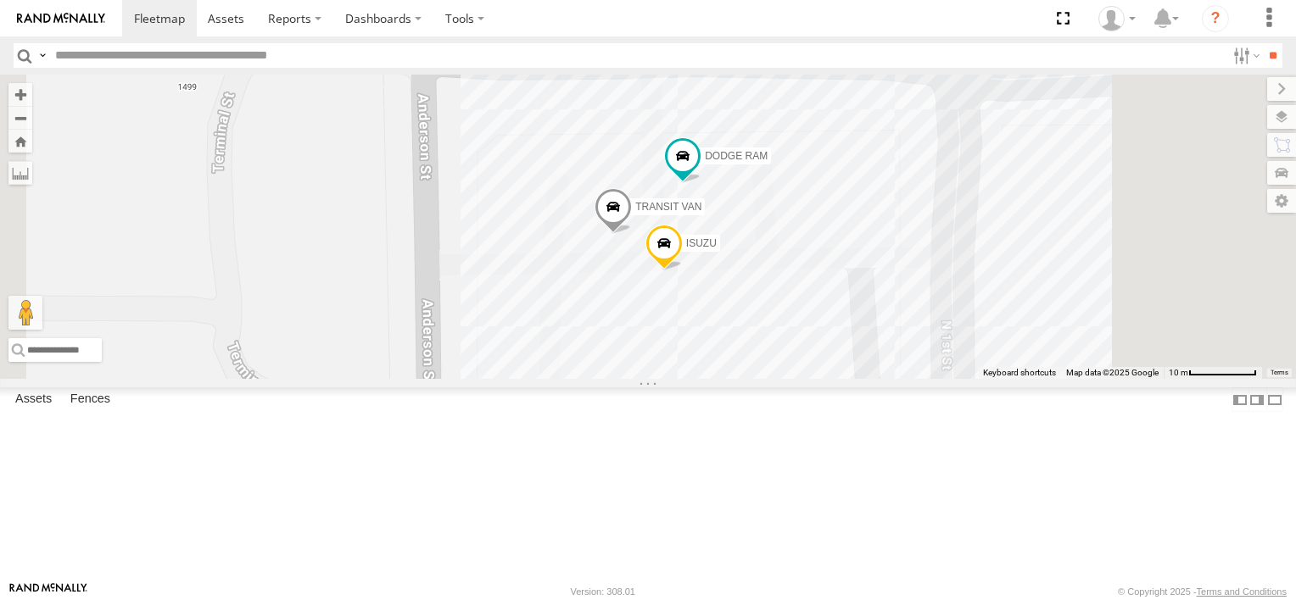
click at [0, 0] on div "Common Bond" at bounding box center [0, 0] width 0 height 0
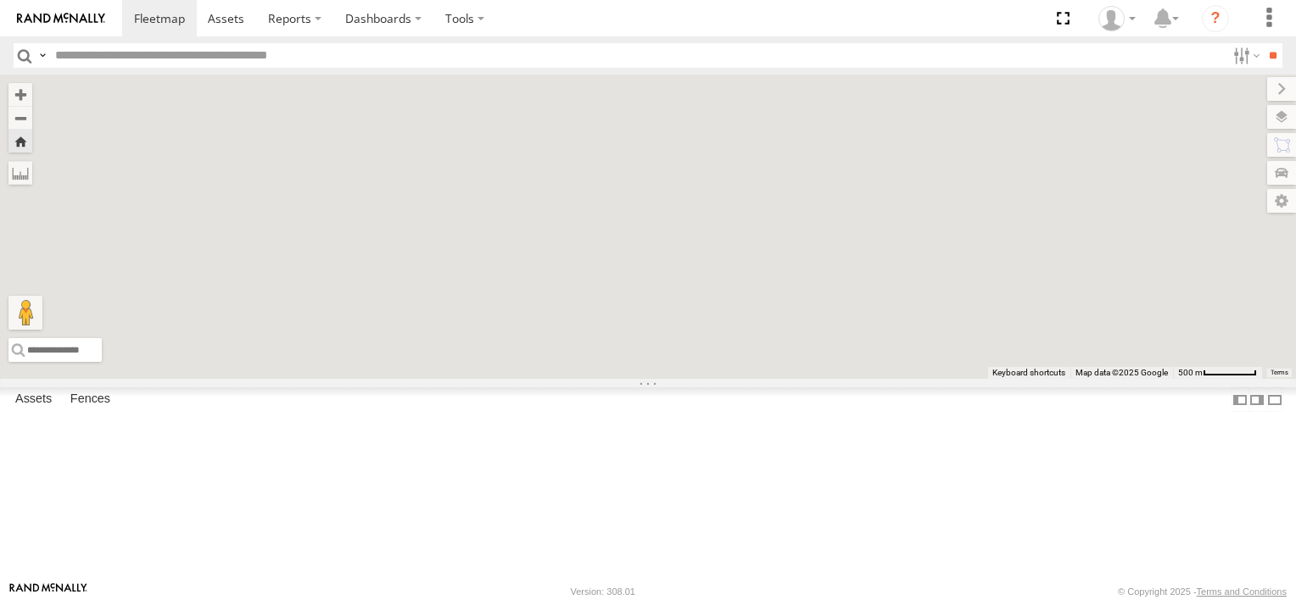
click at [0, 0] on div "Common Bond" at bounding box center [0, 0] width 0 height 0
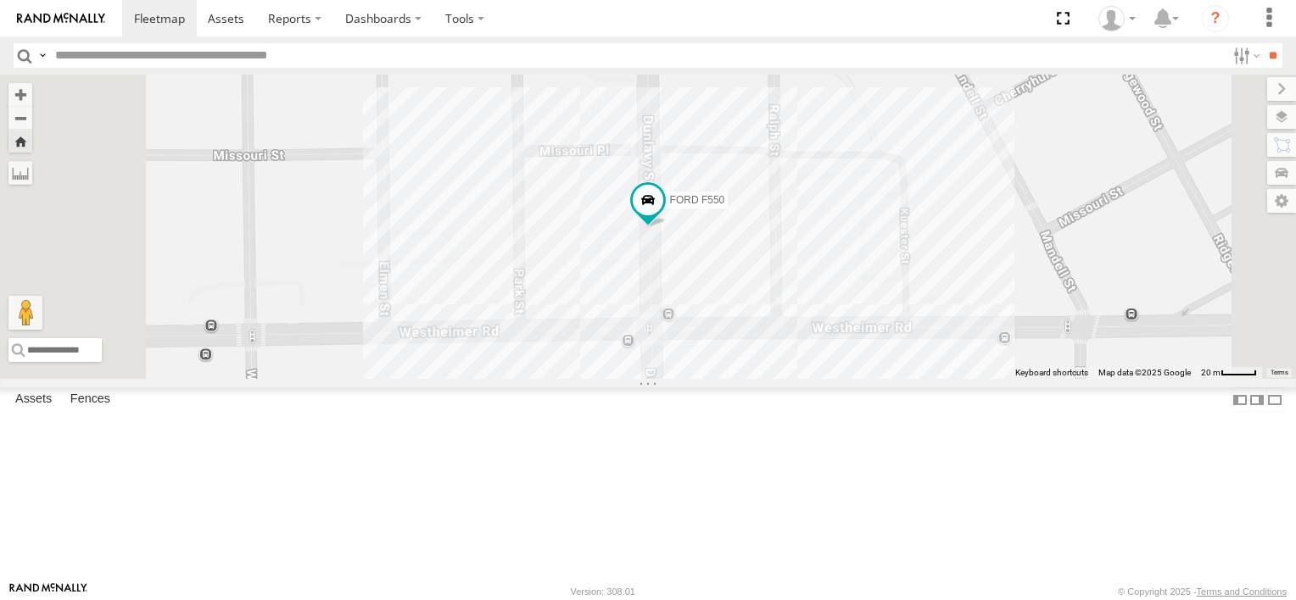
click at [888, 379] on div "FORD F550" at bounding box center [648, 227] width 1296 height 304
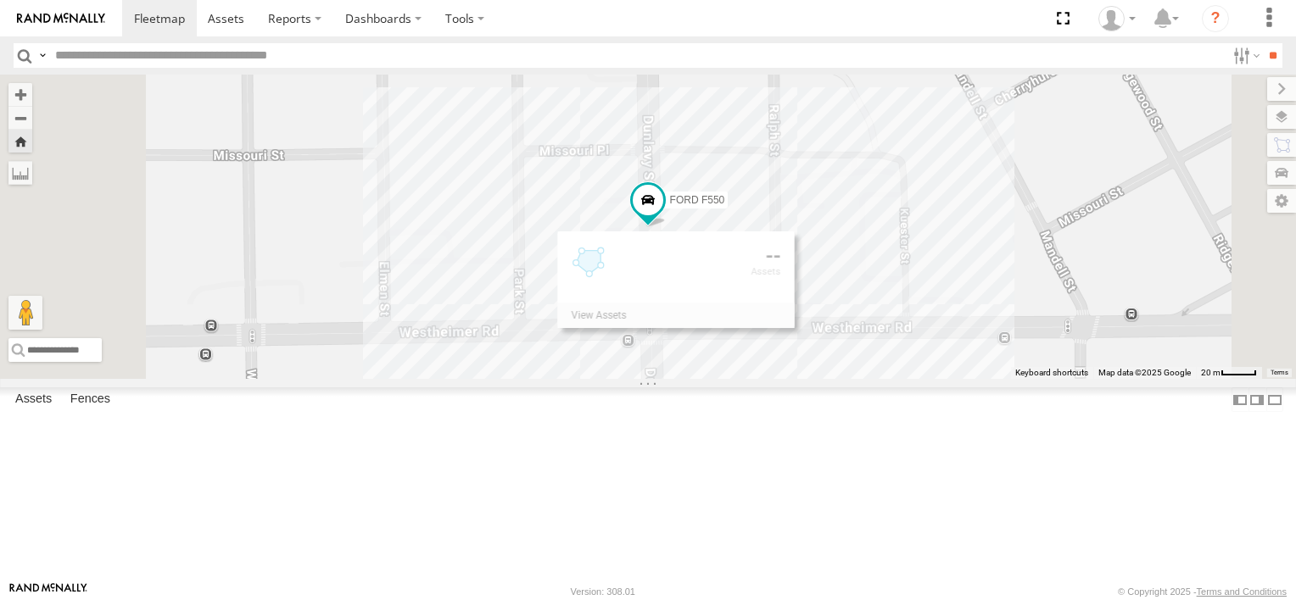
click at [888, 379] on div "FORD F550" at bounding box center [648, 227] width 1296 height 304
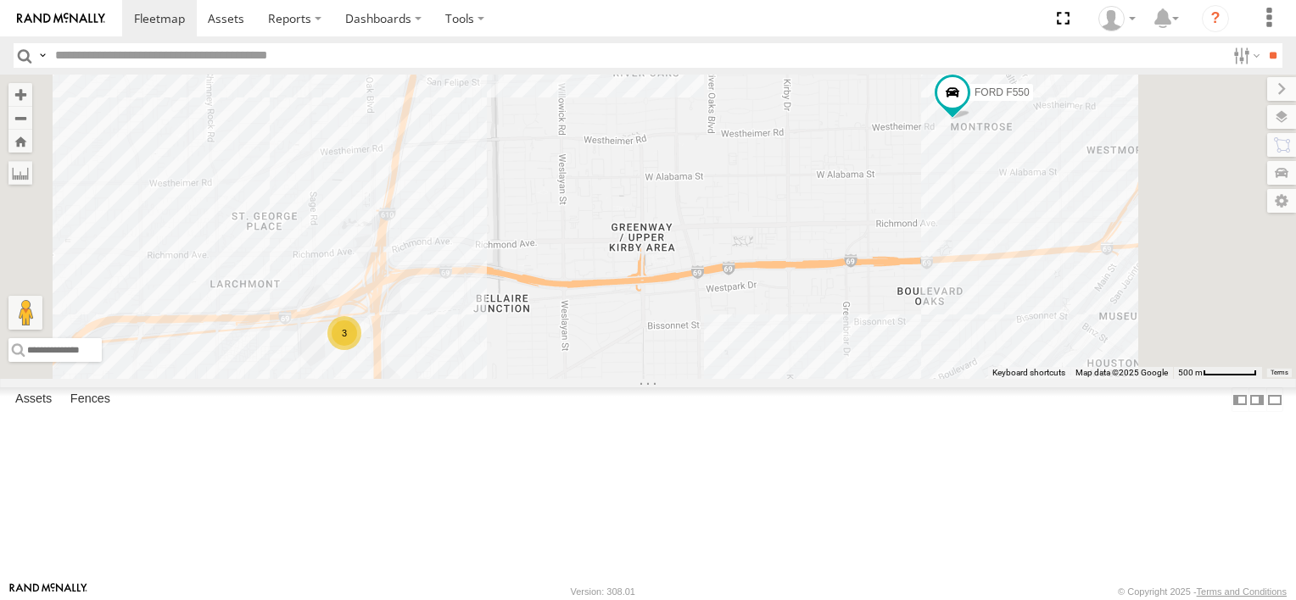
click at [1164, 271] on div "FORD F550 3" at bounding box center [648, 227] width 1296 height 304
click at [153, 14] on span at bounding box center [159, 18] width 51 height 16
click at [1033, 101] on label "FORD F550" at bounding box center [997, 92] width 72 height 17
click at [1068, 107] on div at bounding box center [952, 93] width 231 height 25
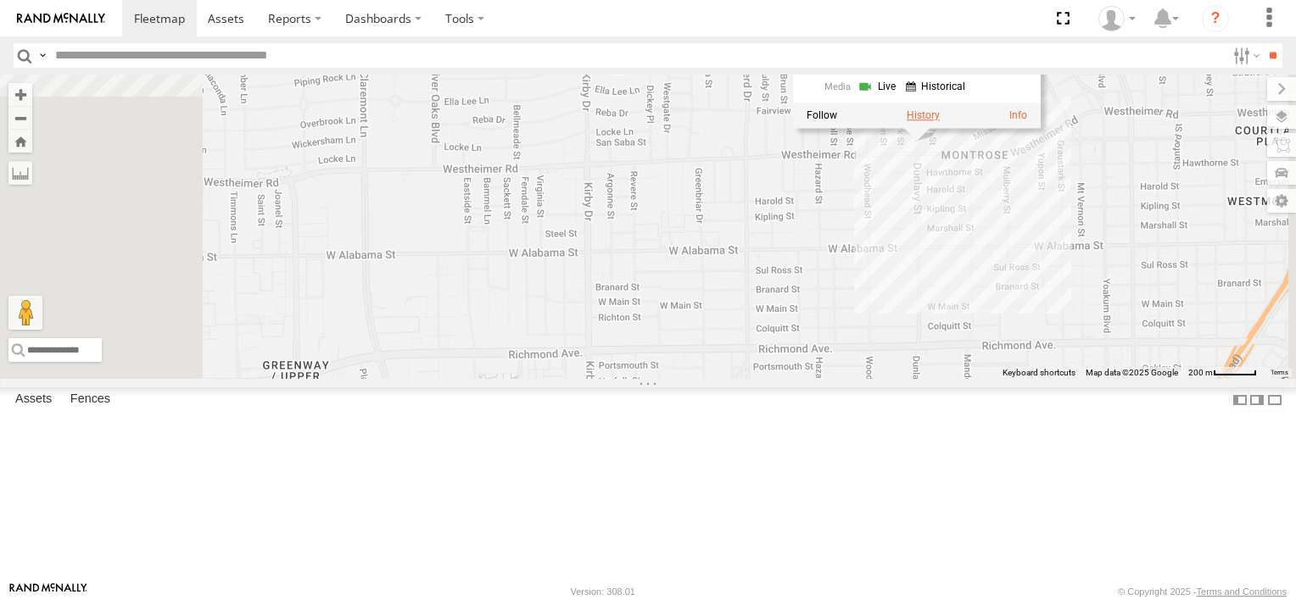
click at [940, 121] on label at bounding box center [922, 115] width 33 height 12
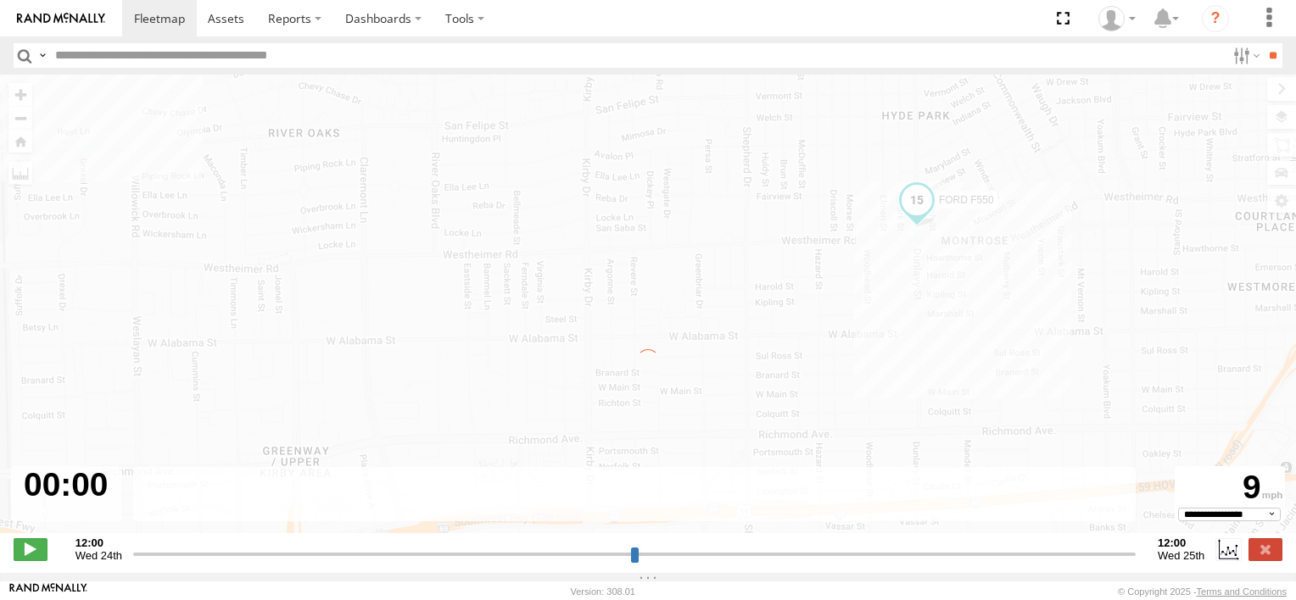
type input "**********"
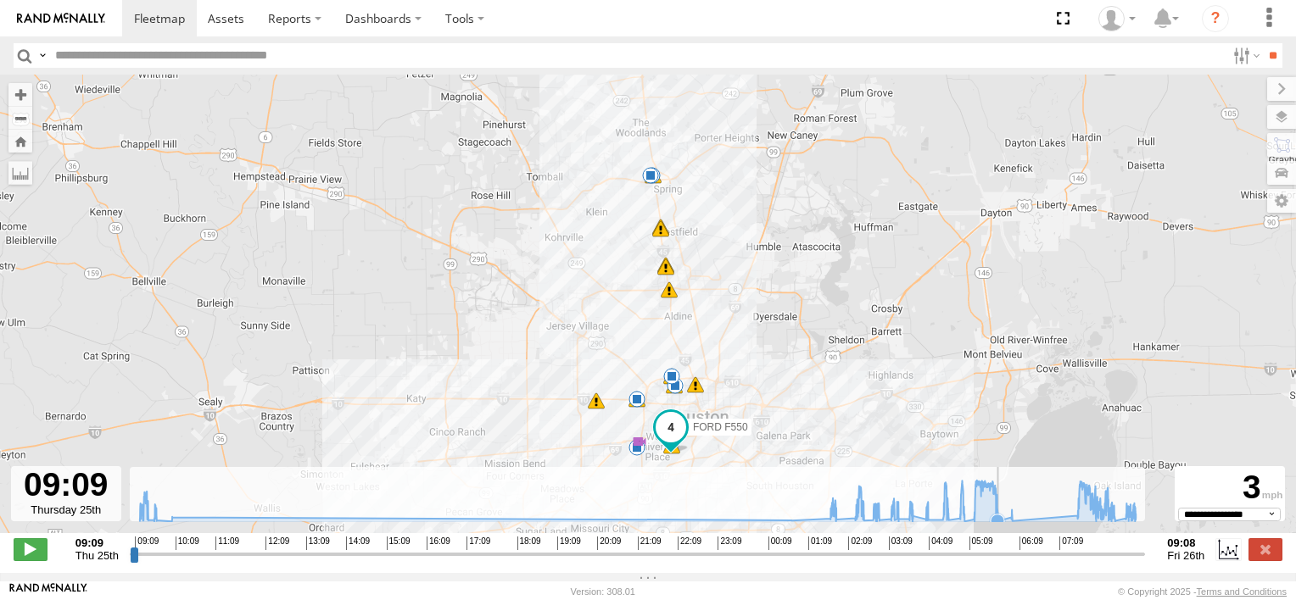
click at [1003, 525] on icon at bounding box center [997, 521] width 17 height 17
click at [1009, 523] on icon at bounding box center [1011, 517] width 14 height 14
click at [1065, 516] on icon at bounding box center [637, 501] width 1013 height 42
click at [1118, 525] on icon at bounding box center [1115, 521] width 14 height 14
click at [1123, 525] on icon at bounding box center [1125, 518] width 14 height 14
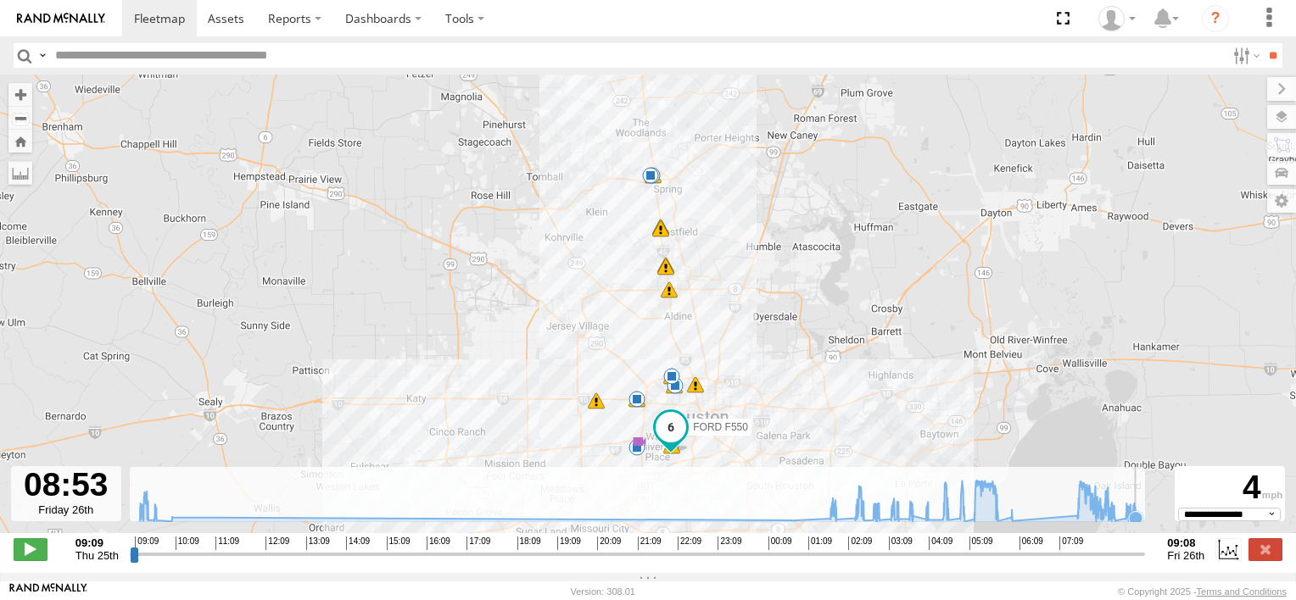
click at [1136, 525] on icon at bounding box center [1136, 518] width 14 height 14
click at [174, 17] on span at bounding box center [159, 18] width 51 height 16
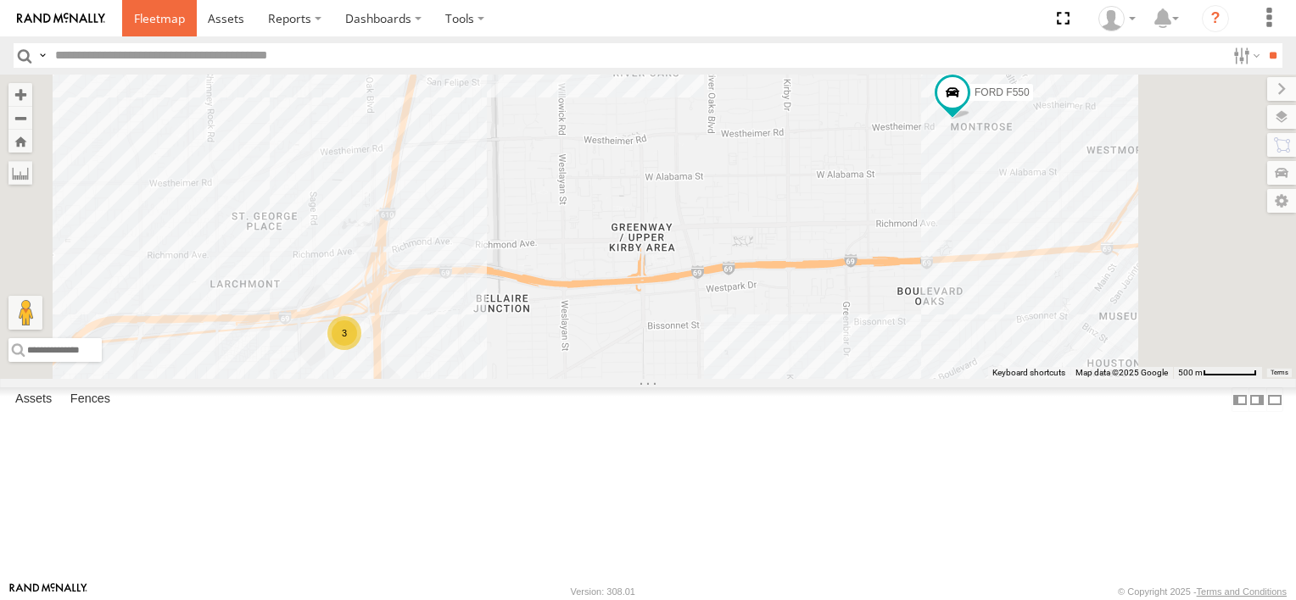
click at [155, 21] on span at bounding box center [159, 18] width 51 height 16
click at [0, 0] on div "FORD F550" at bounding box center [0, 0] width 0 height 0
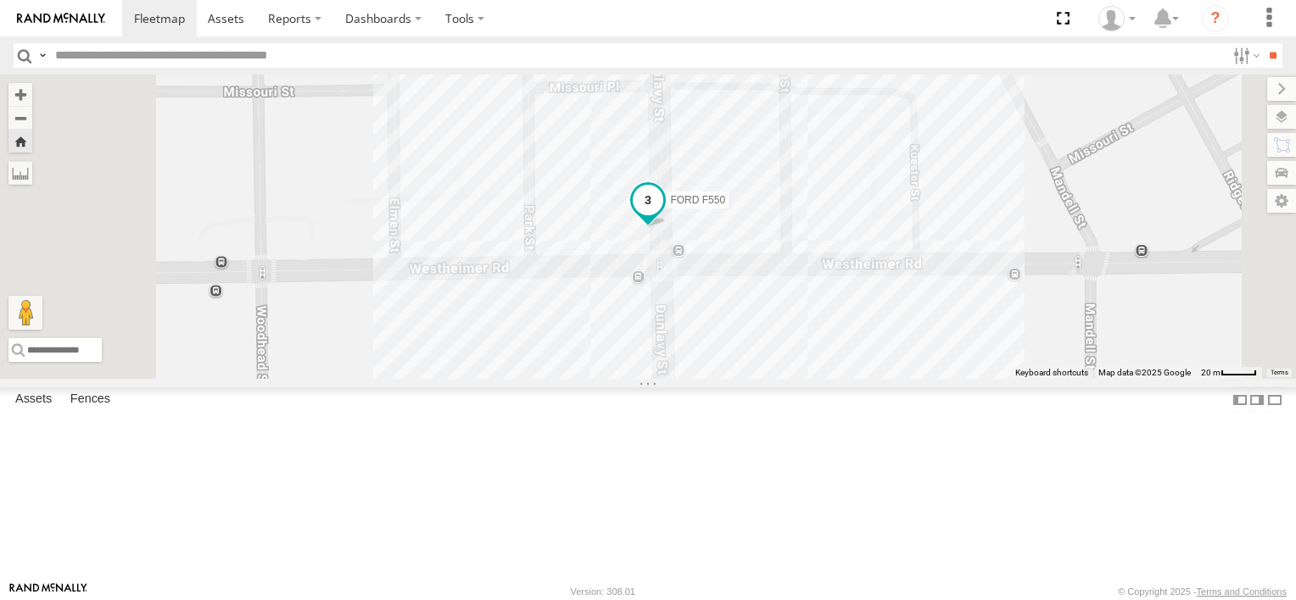
click at [725, 206] on span "FORD F550" at bounding box center [697, 200] width 55 height 12
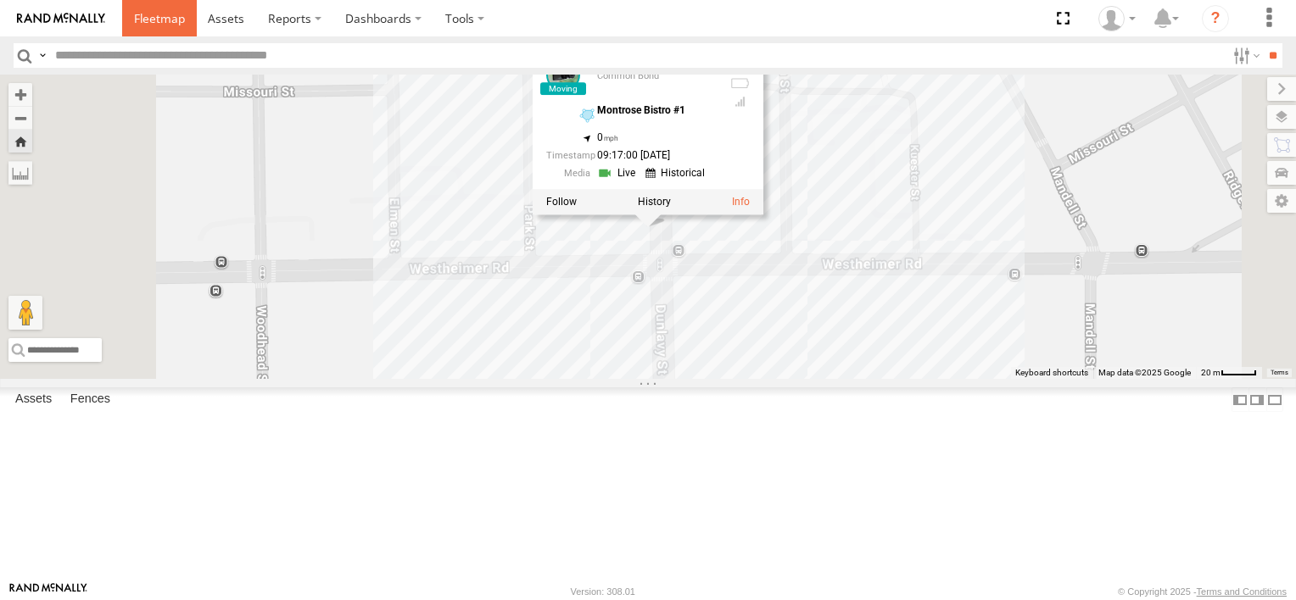
click at [156, 23] on span at bounding box center [159, 18] width 51 height 16
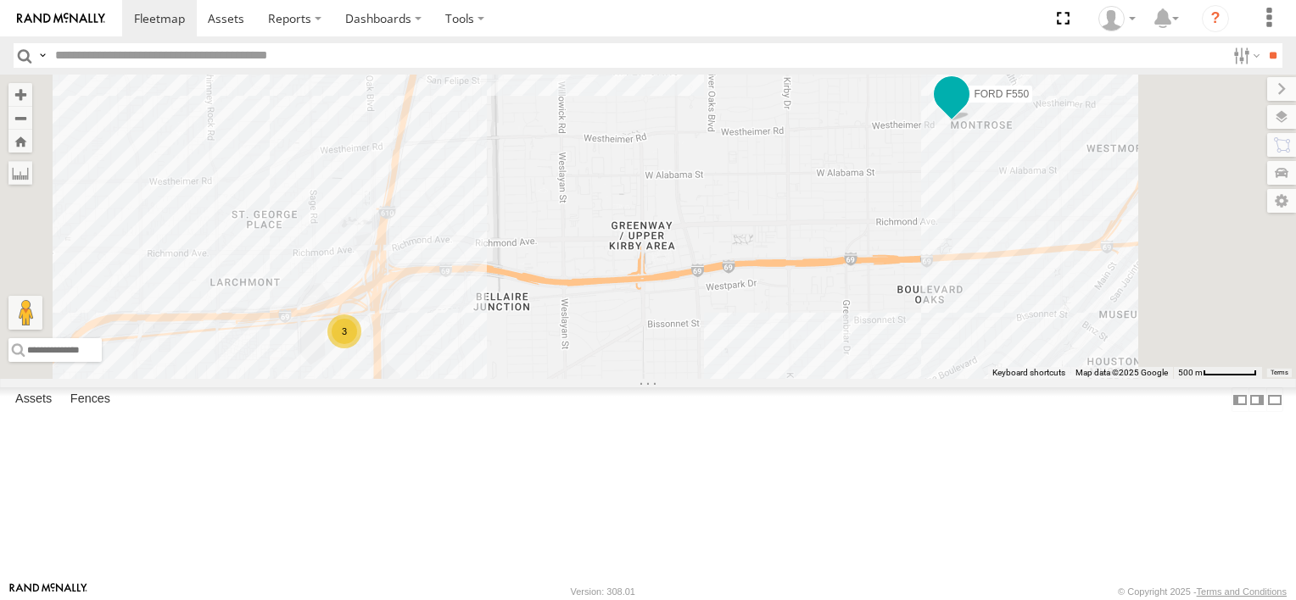
click at [1029, 100] on span "FORD F550" at bounding box center [1000, 94] width 55 height 12
click at [1067, 109] on div at bounding box center [951, 95] width 231 height 25
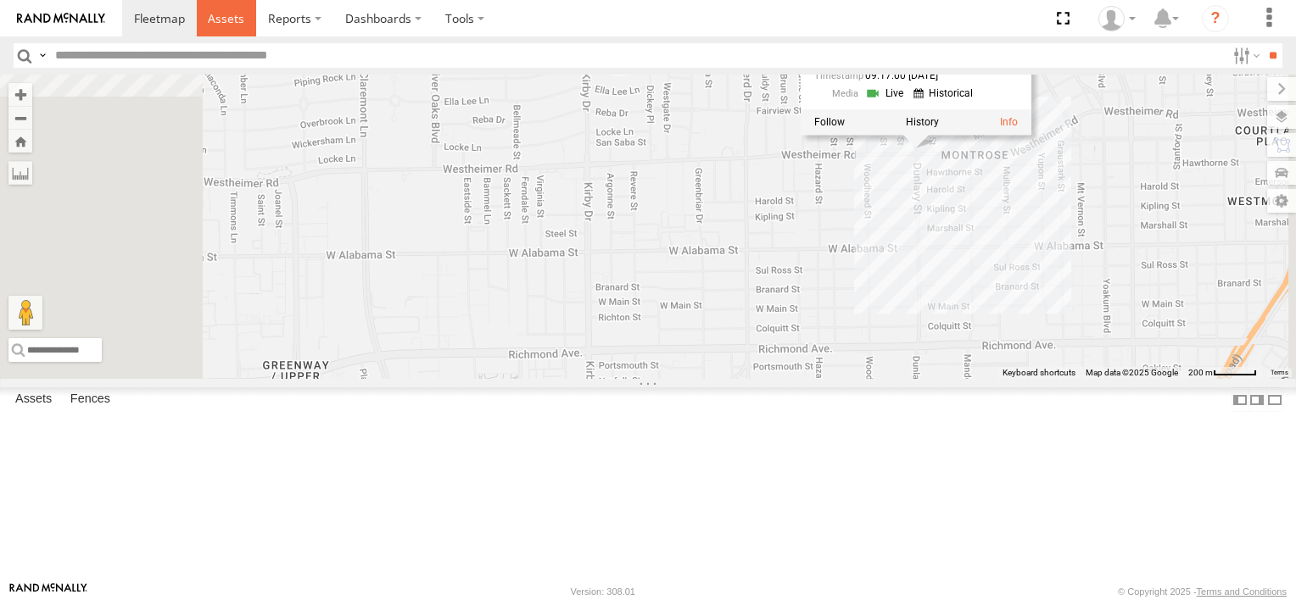
click at [239, 18] on span at bounding box center [226, 18] width 36 height 16
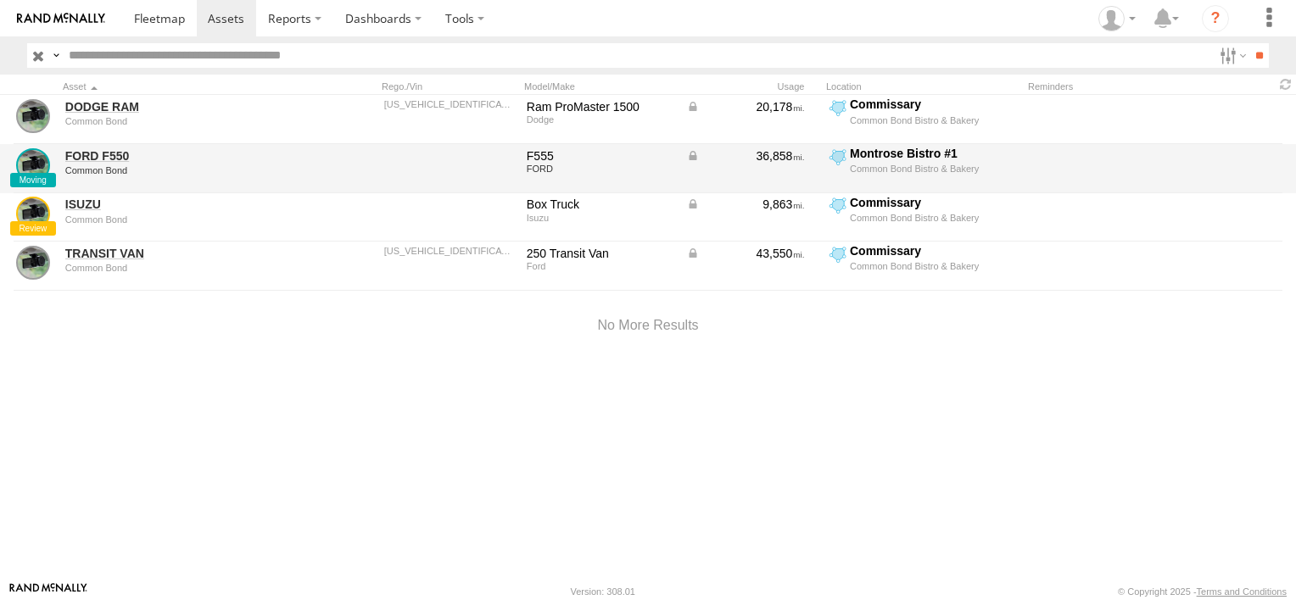
click at [366, 159] on div at bounding box center [341, 169] width 68 height 46
click at [85, 156] on link "FORD F550" at bounding box center [181, 155] width 232 height 15
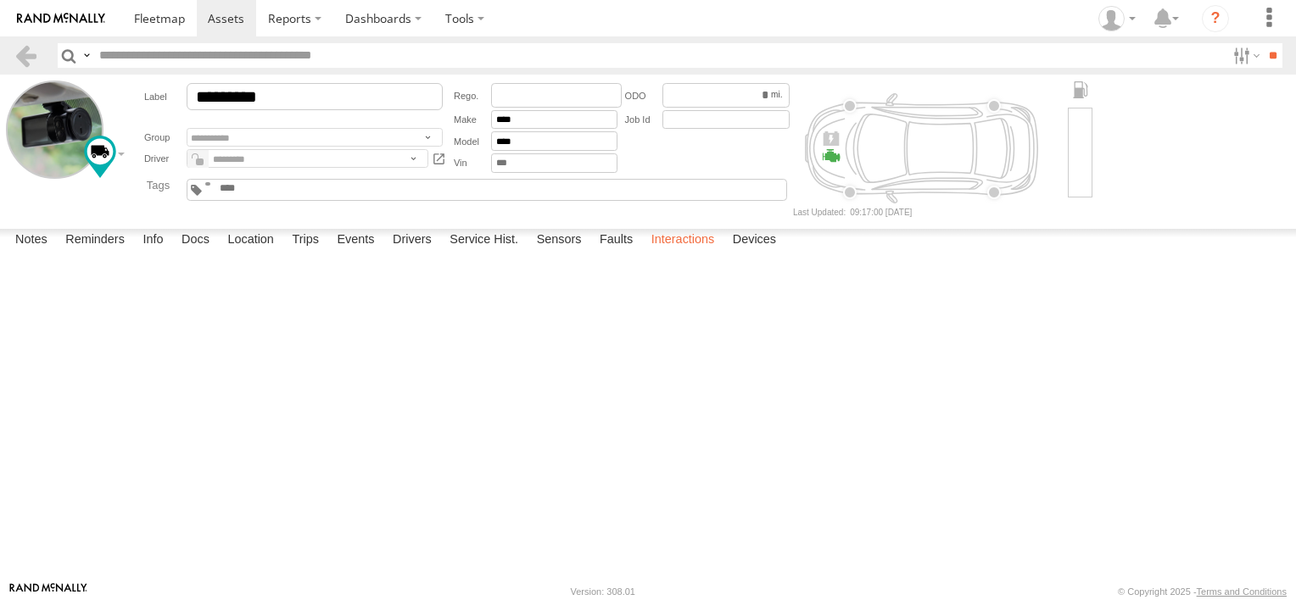
click at [679, 253] on label "Interactions" at bounding box center [683, 241] width 81 height 24
click at [227, 13] on span at bounding box center [226, 18] width 36 height 16
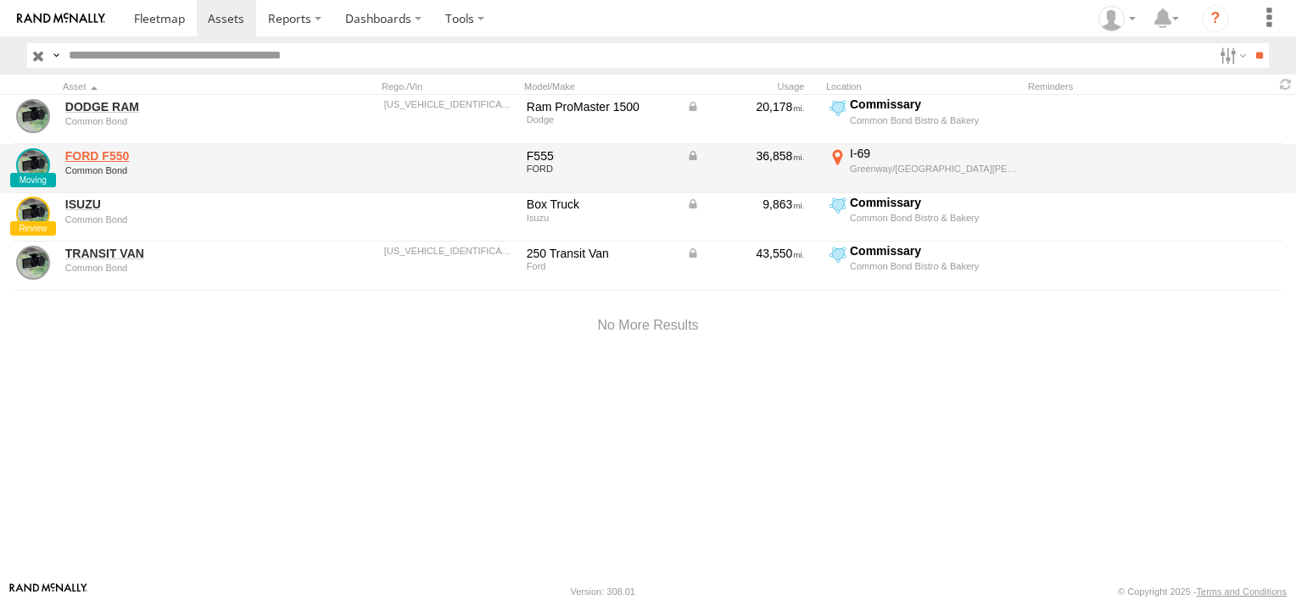
click at [100, 156] on link "FORD F550" at bounding box center [181, 155] width 232 height 15
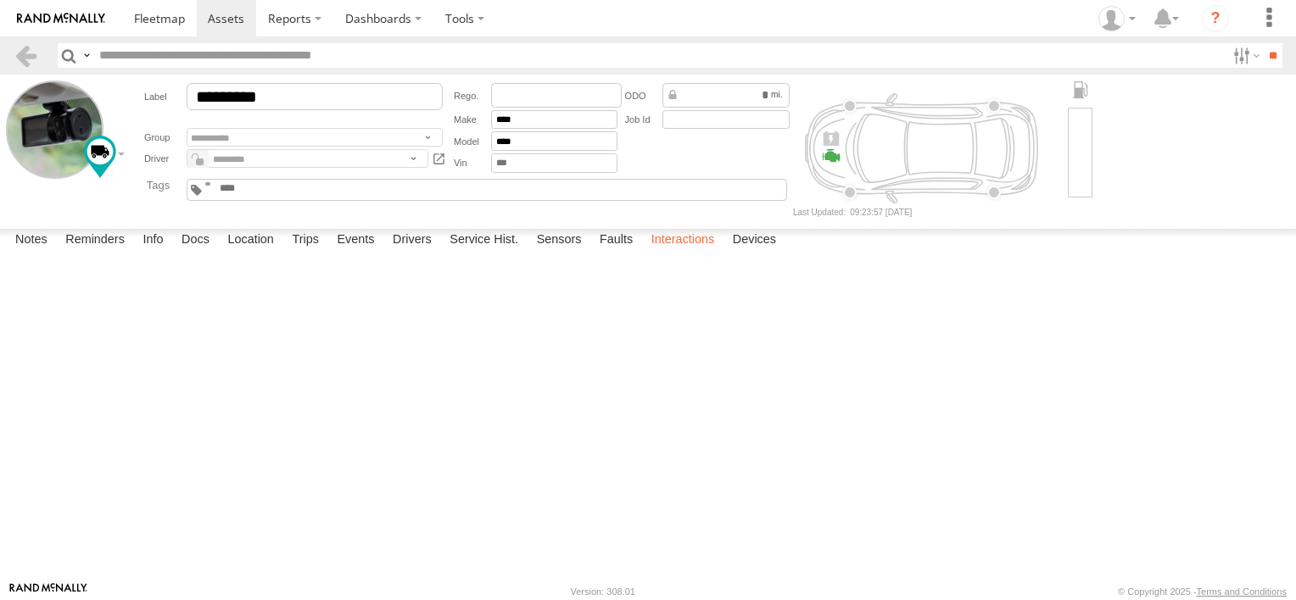
click at [683, 253] on label "Interactions" at bounding box center [683, 241] width 81 height 24
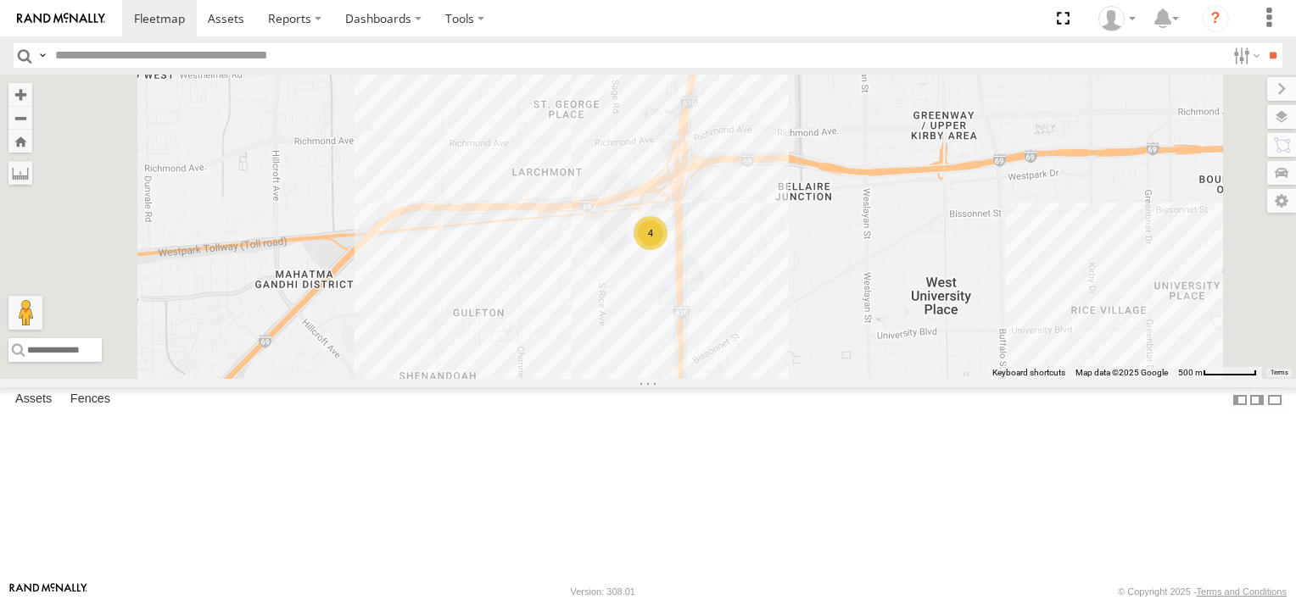
click at [667, 250] on div "4" at bounding box center [650, 233] width 34 height 34
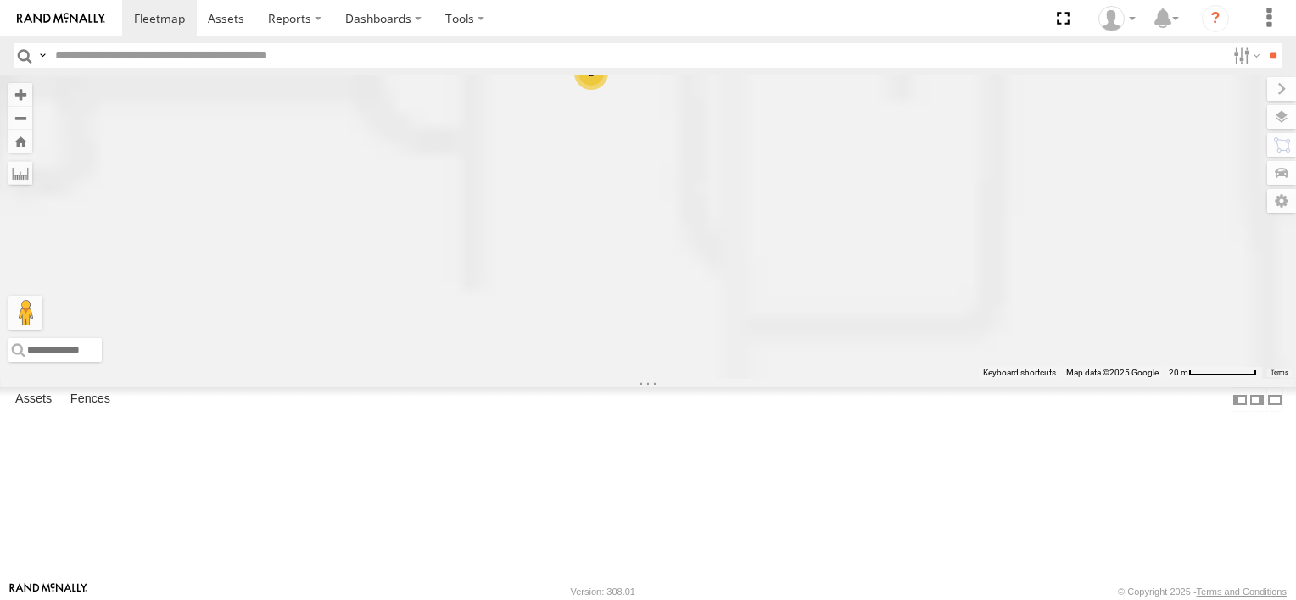
click at [867, 336] on div "FORD F550 2 DODGE RAM" at bounding box center [648, 227] width 1296 height 304
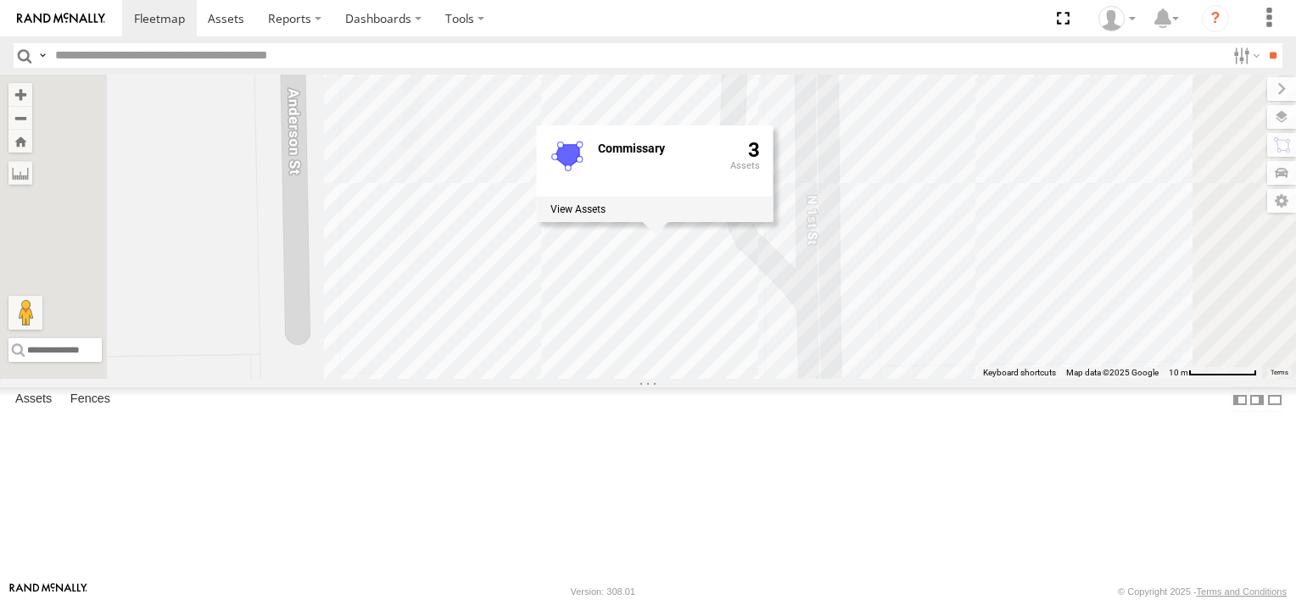
click at [932, 379] on div "FORD F550 DODGE RAM Commissary 3" at bounding box center [648, 227] width 1296 height 304
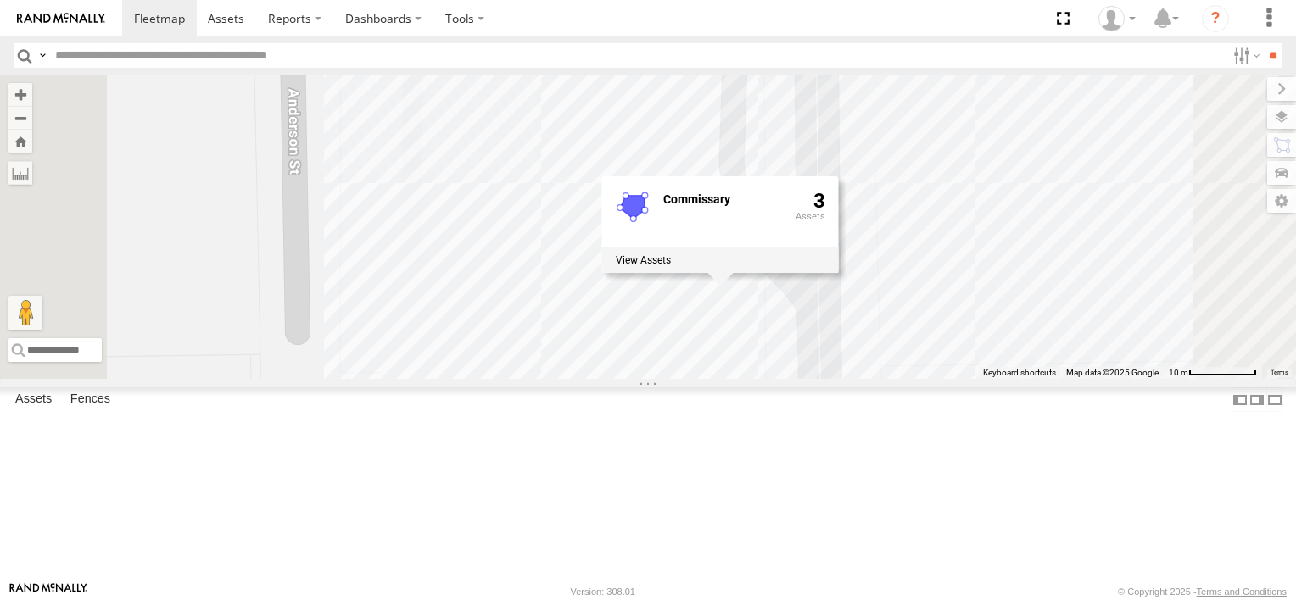
click at [604, 379] on div "FORD F550 DODGE RAM Commissary 3" at bounding box center [648, 227] width 1296 height 304
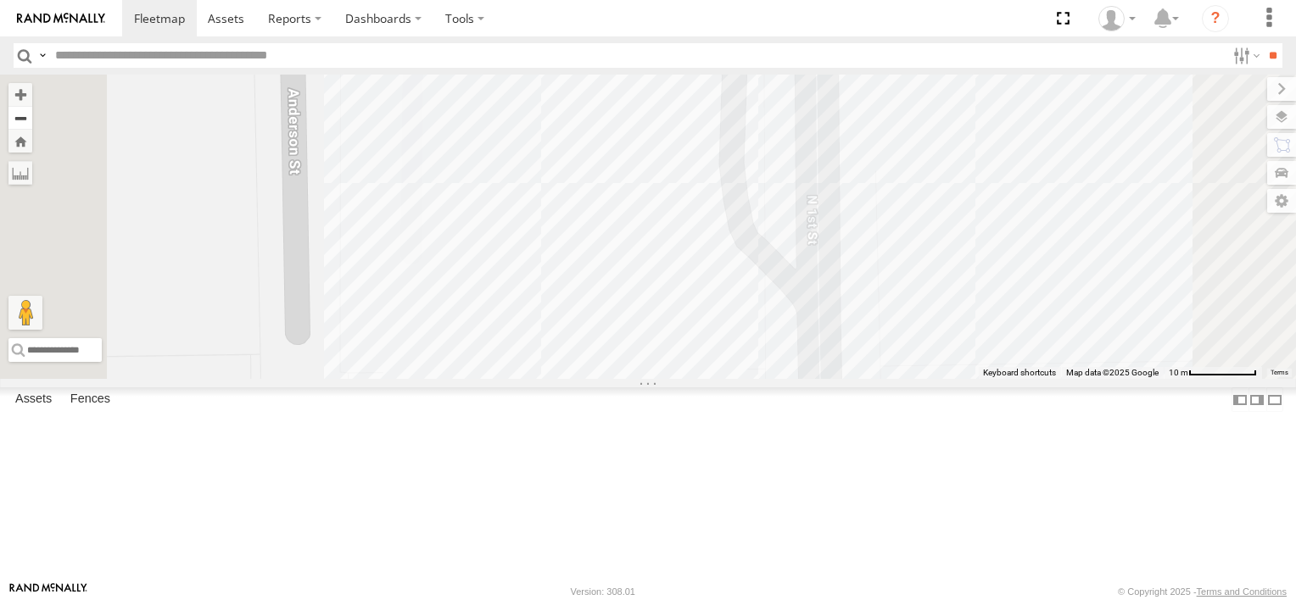
click at [32, 116] on button "Zoom out" at bounding box center [20, 118] width 24 height 24
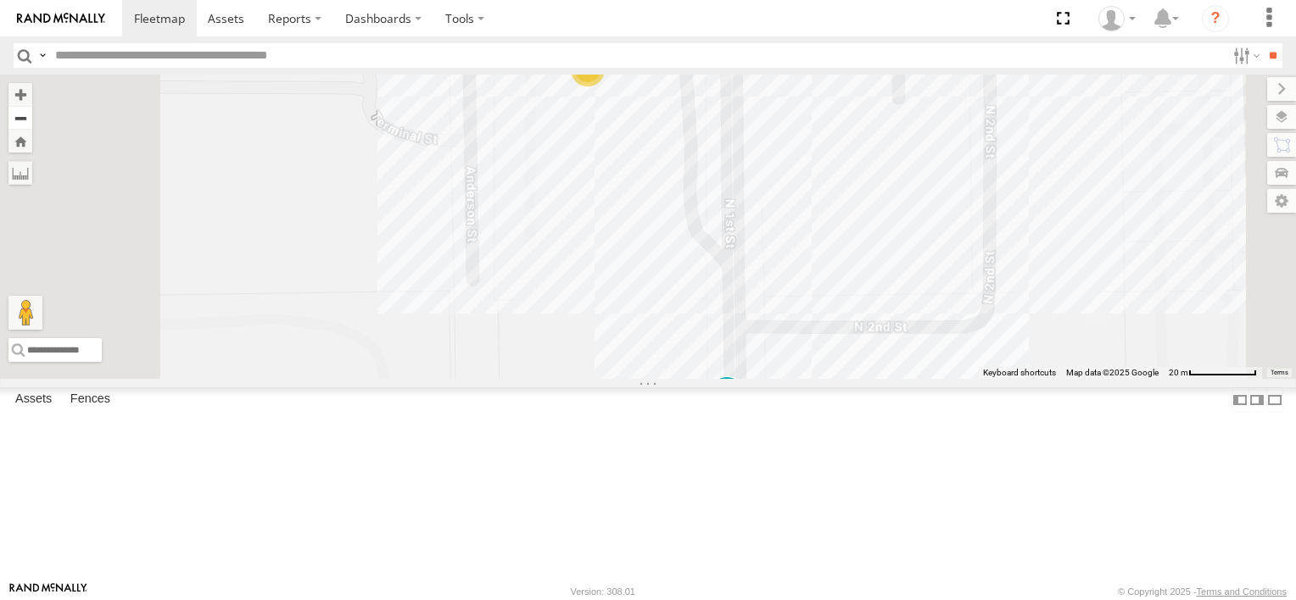
click at [32, 116] on button "Zoom out" at bounding box center [20, 118] width 24 height 24
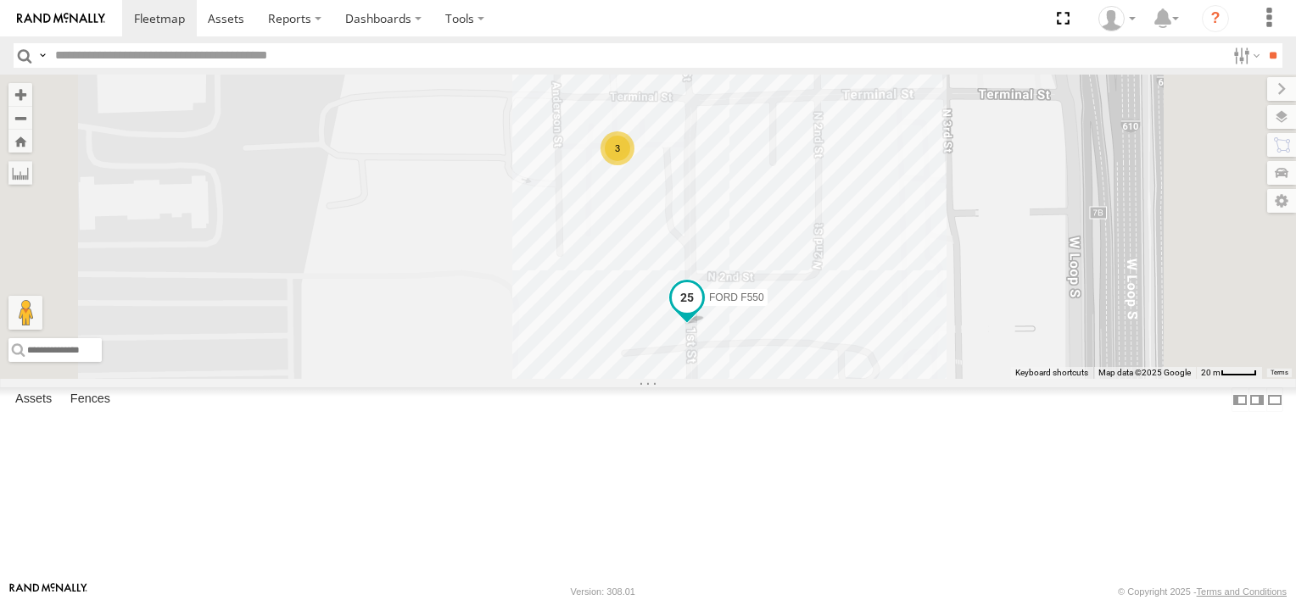
click at [764, 303] on span "FORD F550" at bounding box center [736, 297] width 55 height 12
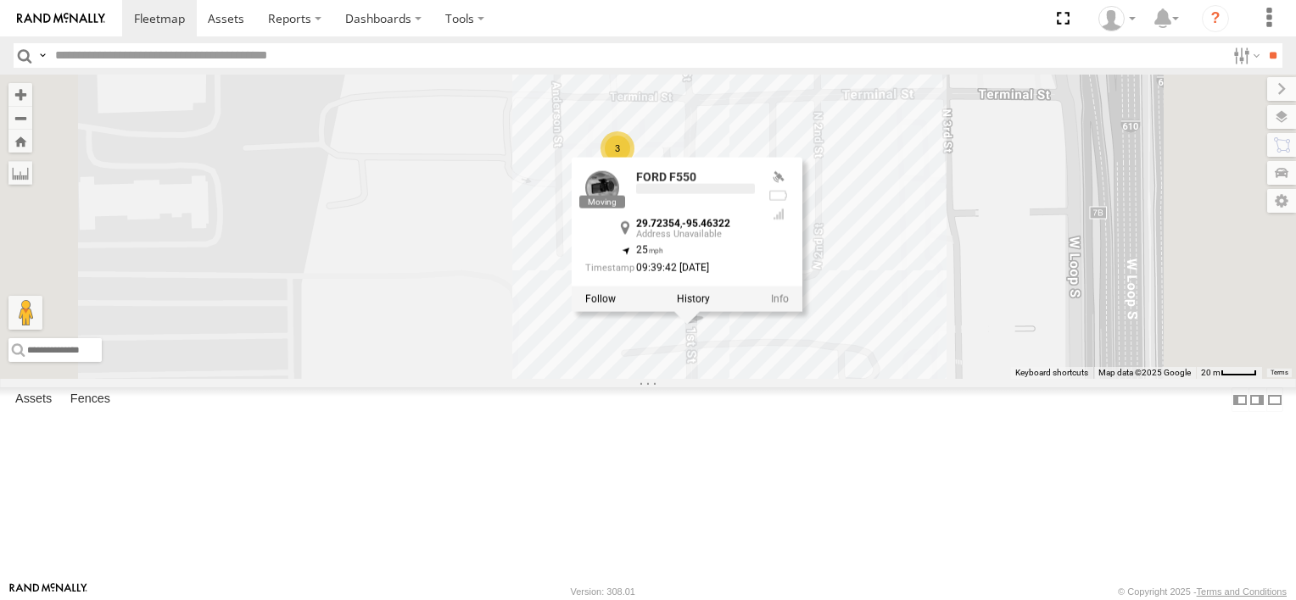
click at [802, 311] on div at bounding box center [687, 298] width 231 height 25
